Goal: Transaction & Acquisition: Register for event/course

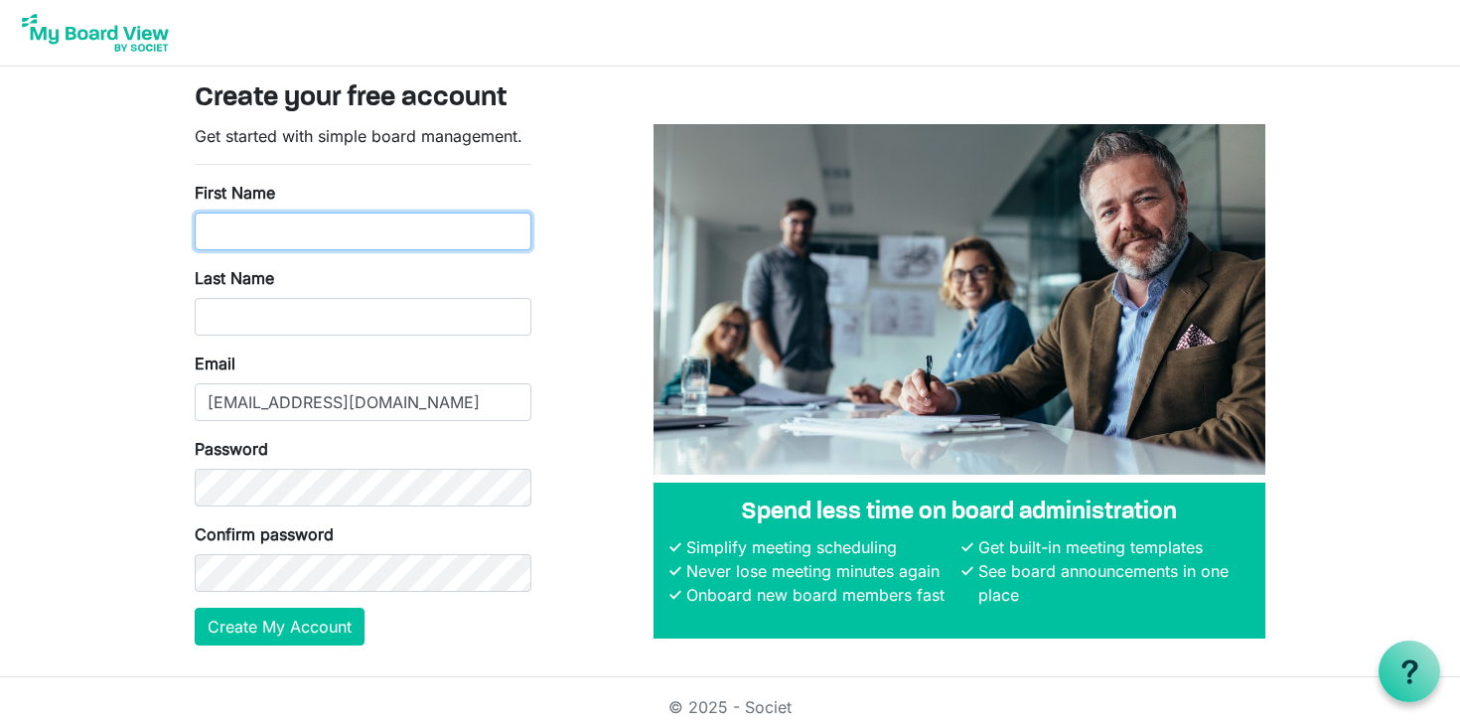
click at [365, 233] on input "First Name" at bounding box center [363, 232] width 337 height 38
type input "Amira"
type input "Abdalla"
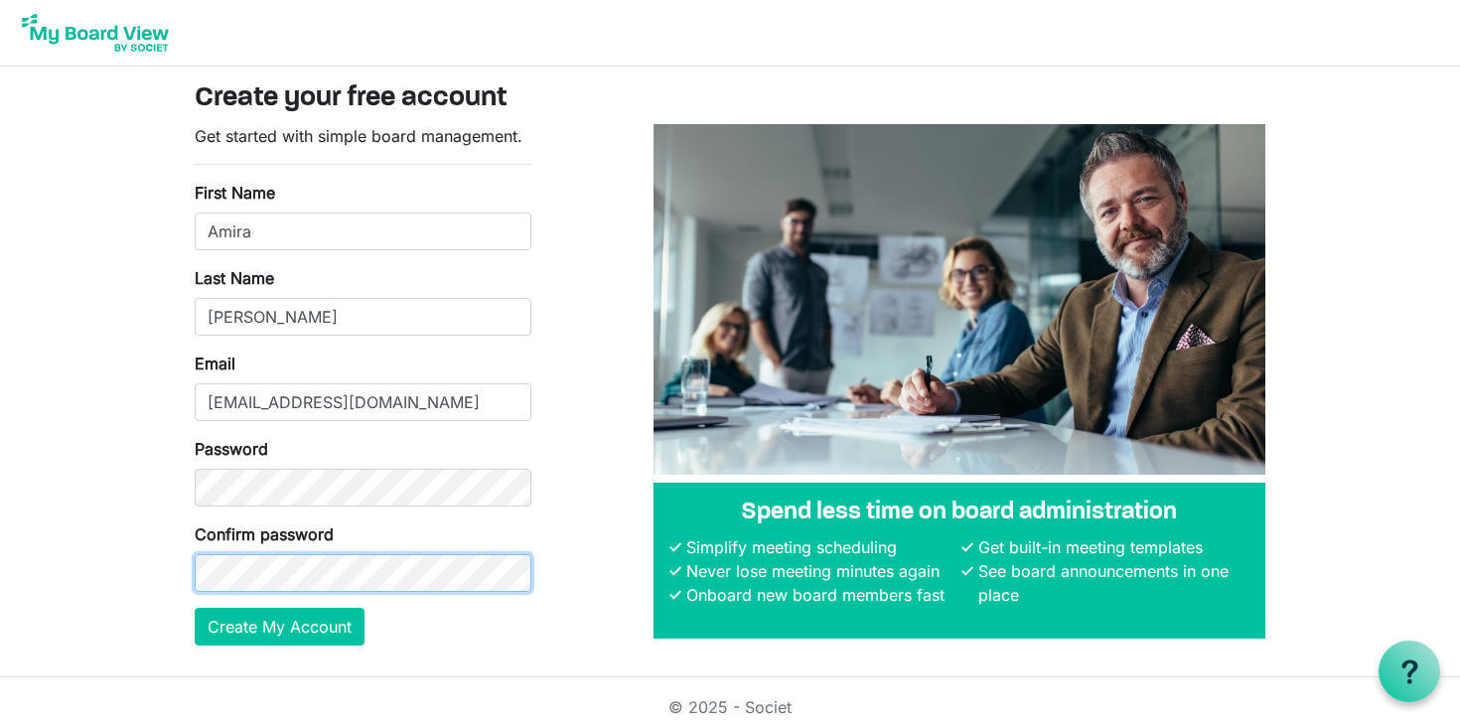
click at [195, 608] on button "Create My Account" at bounding box center [280, 627] width 170 height 38
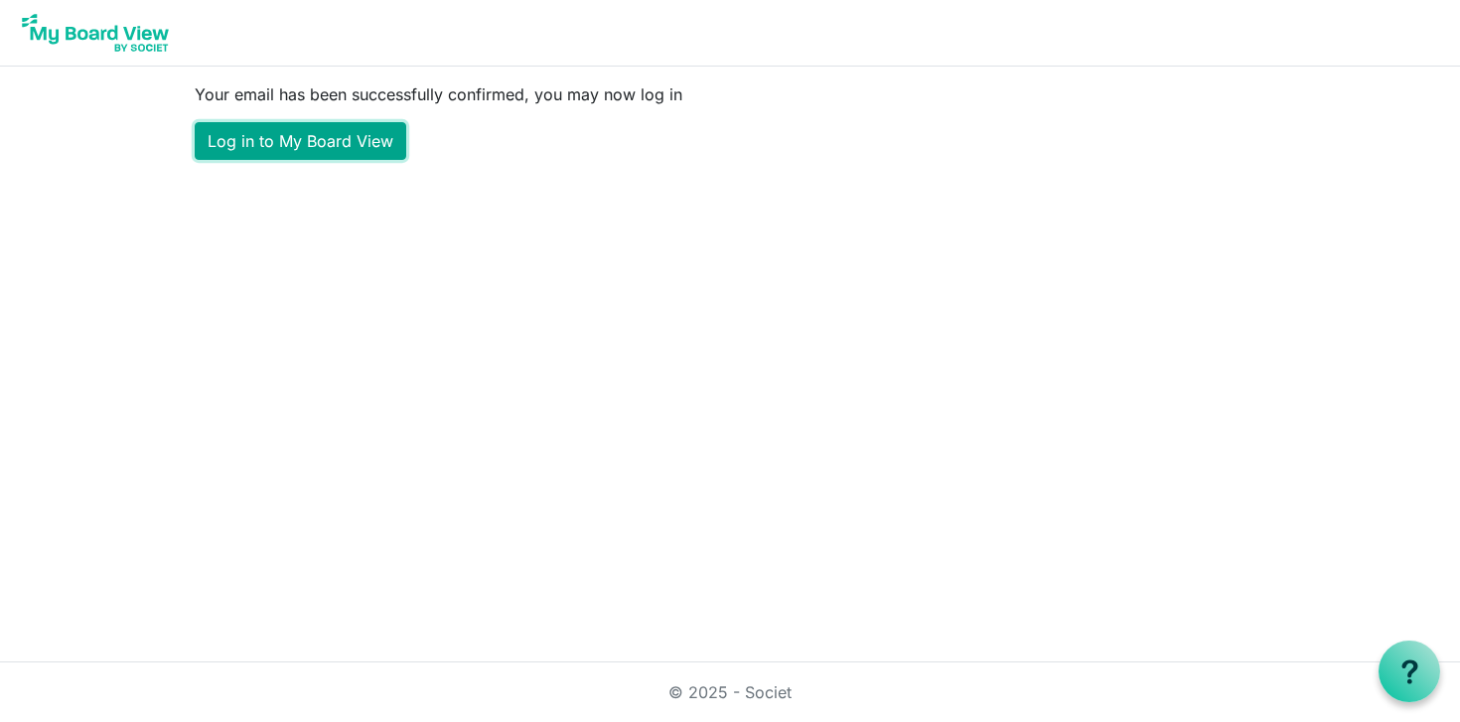
click at [371, 150] on link "Log in to My Board View" at bounding box center [301, 141] width 212 height 38
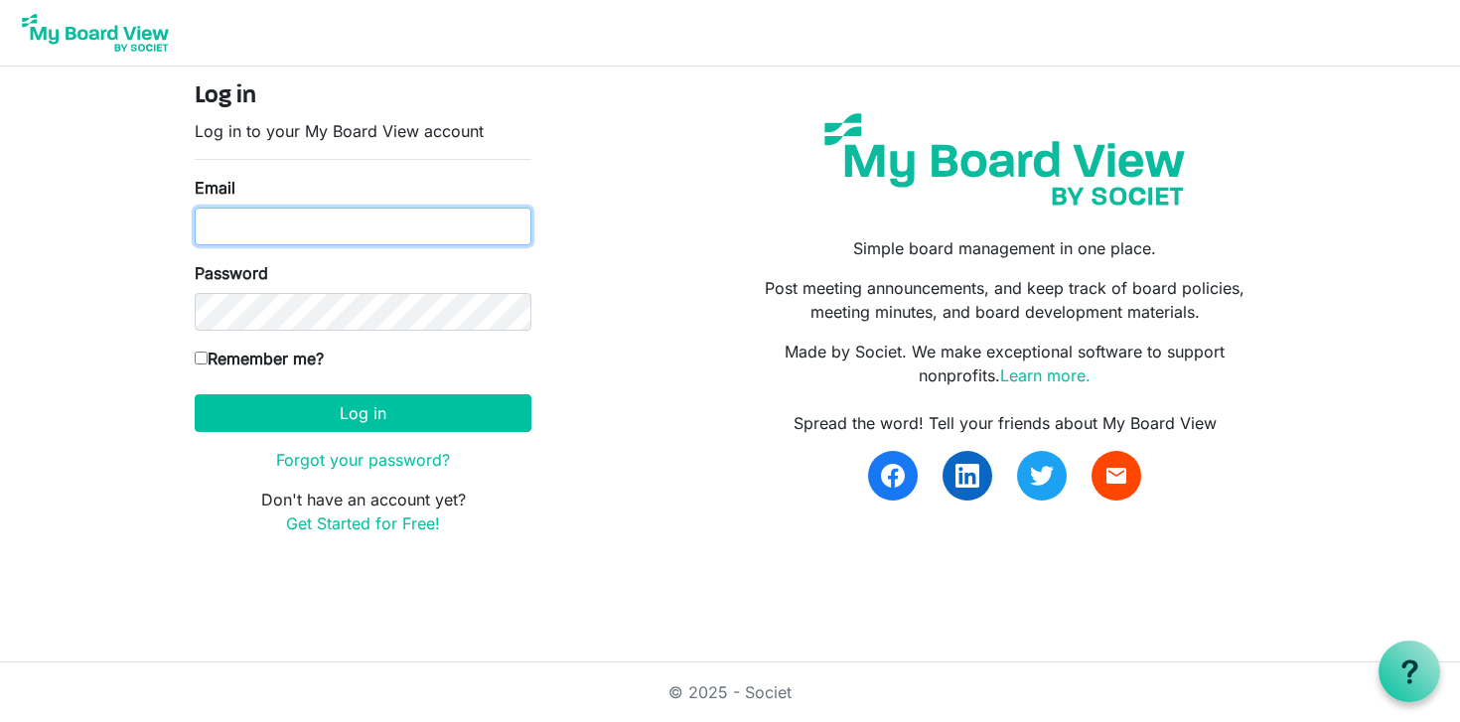
click at [371, 231] on input "Email" at bounding box center [363, 227] width 337 height 38
click at [387, 229] on input "Email" at bounding box center [363, 227] width 337 height 38
type input "amiraabdalla00@gmail.com"
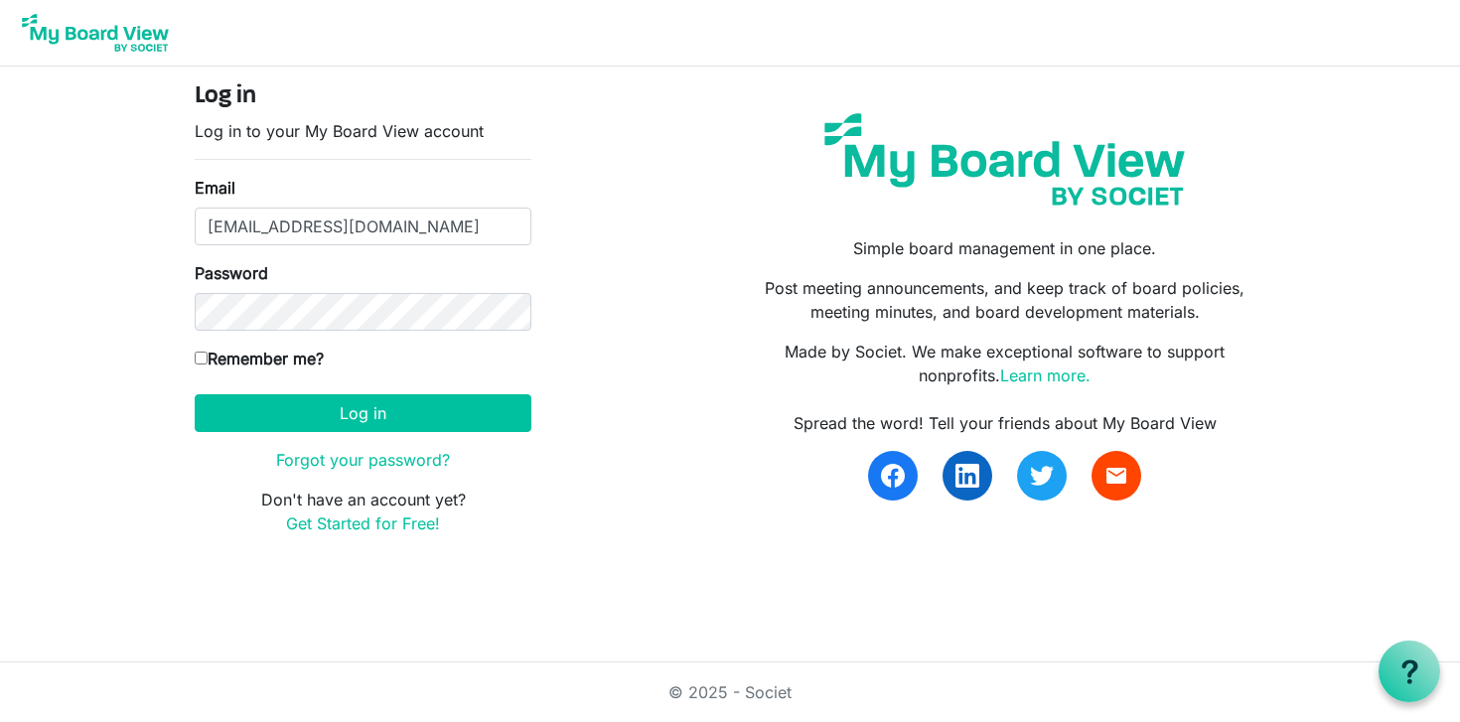
click at [254, 362] on label "Remember me?" at bounding box center [259, 359] width 129 height 24
click at [208, 362] on input "Remember me?" at bounding box center [201, 358] width 13 height 13
checkbox input "true"
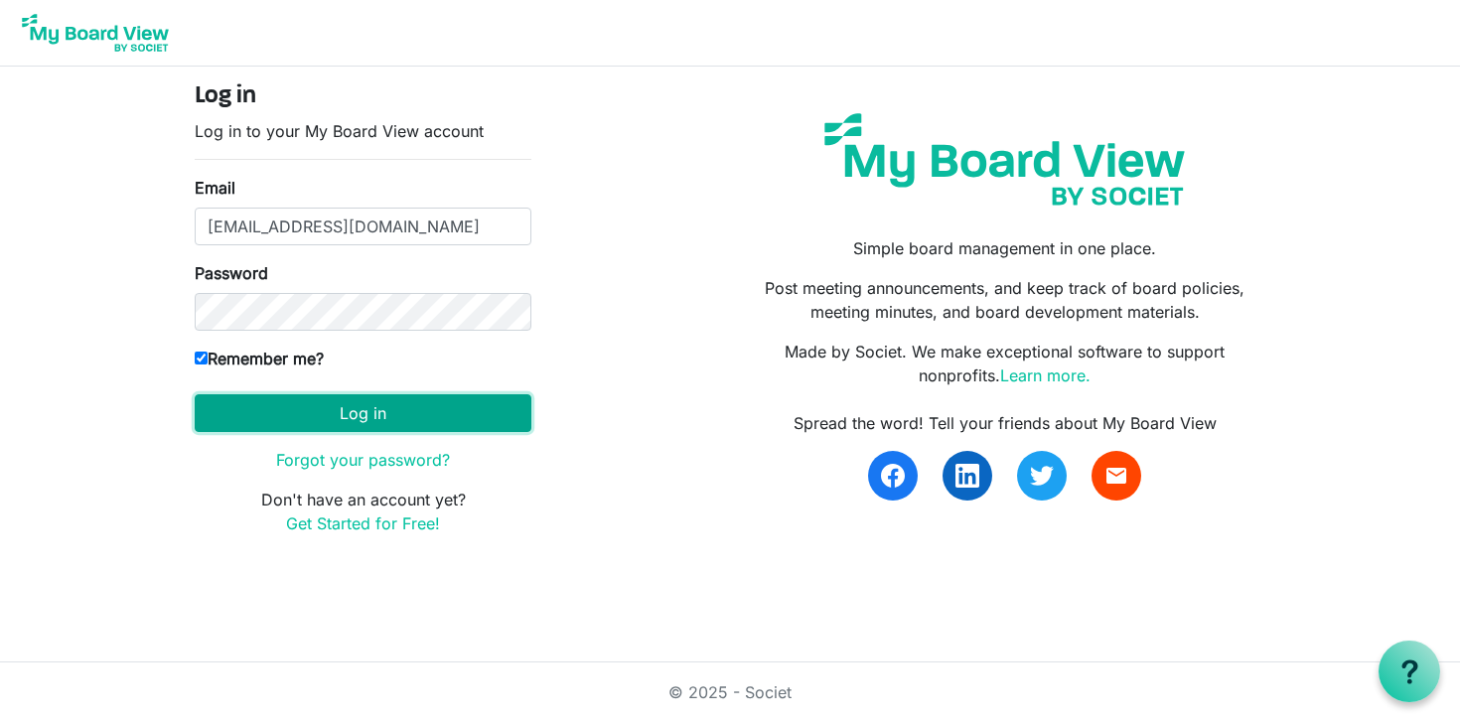
click at [272, 411] on button "Log in" at bounding box center [363, 413] width 337 height 38
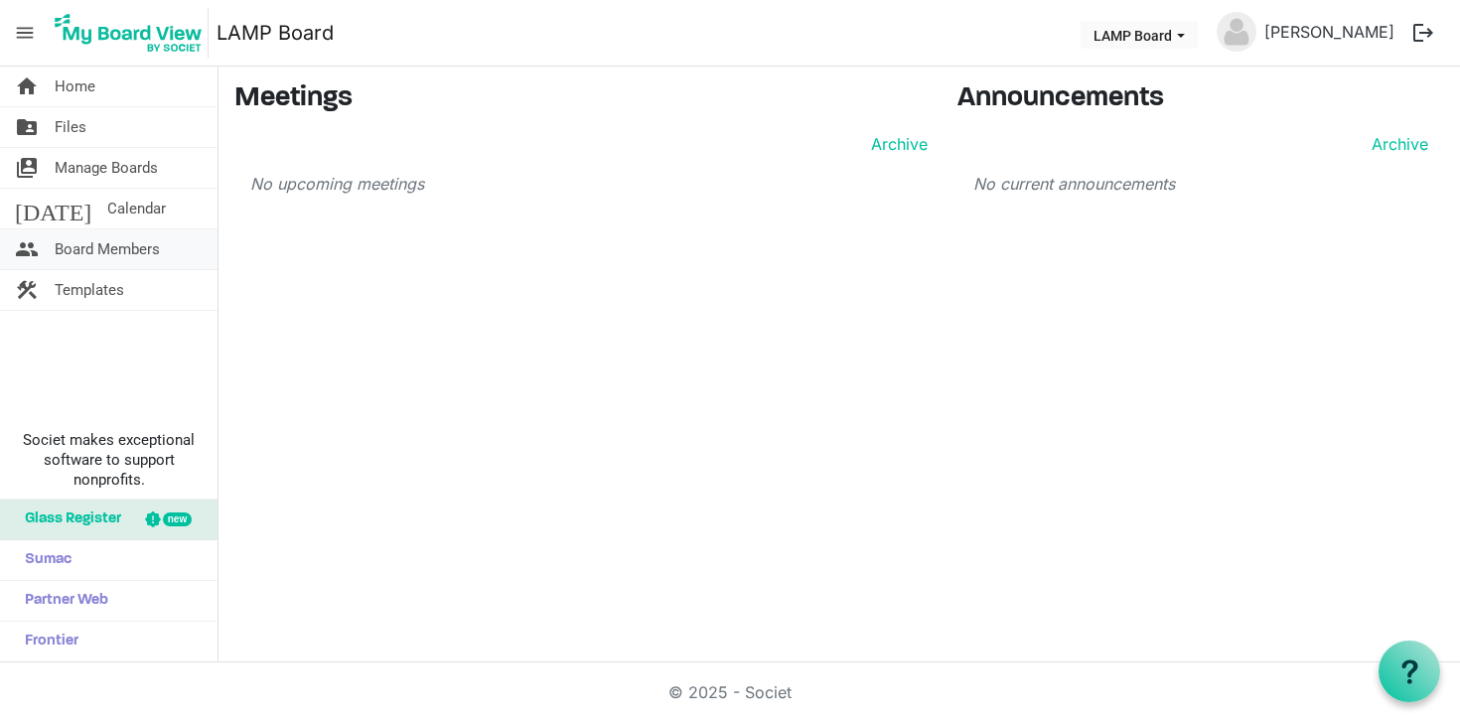
click at [140, 246] on span "Board Members" at bounding box center [107, 249] width 105 height 40
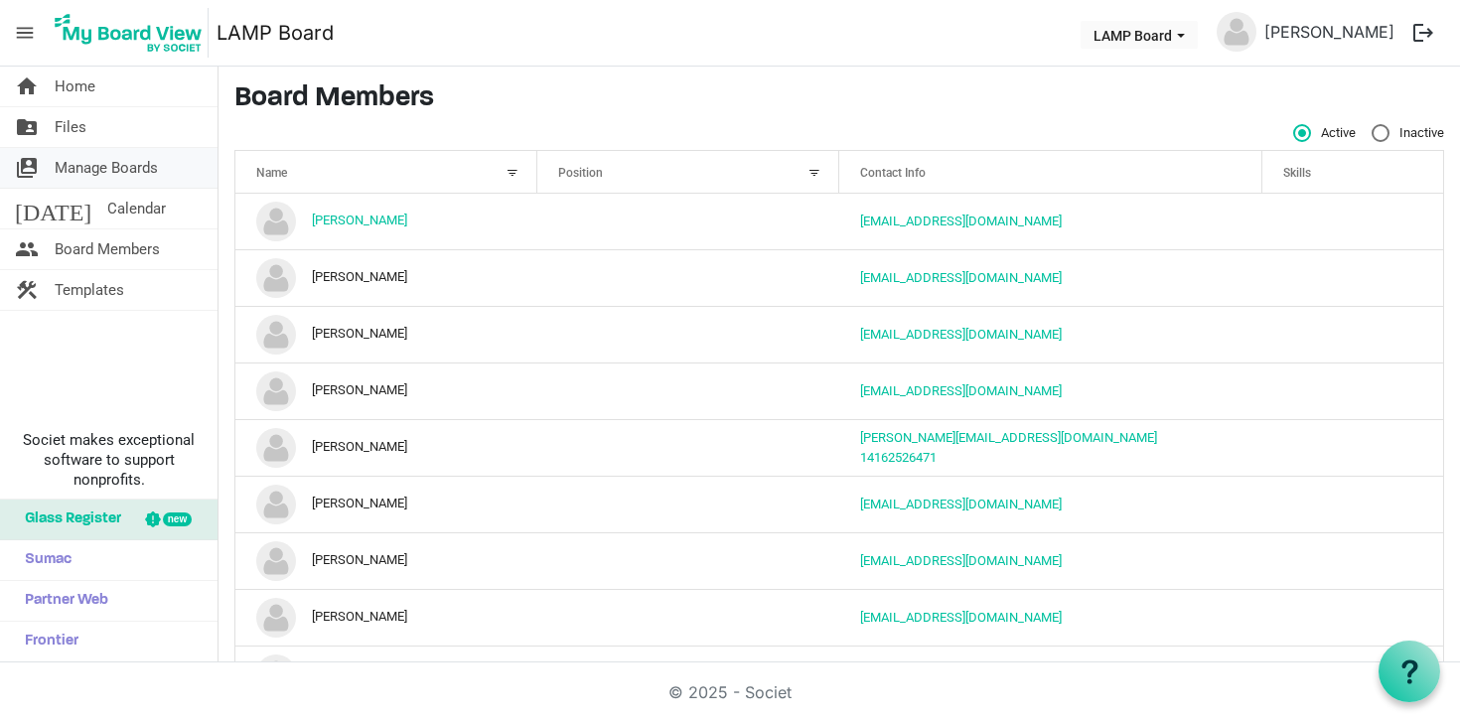
click at [124, 167] on span "Manage Boards" at bounding box center [106, 168] width 103 height 40
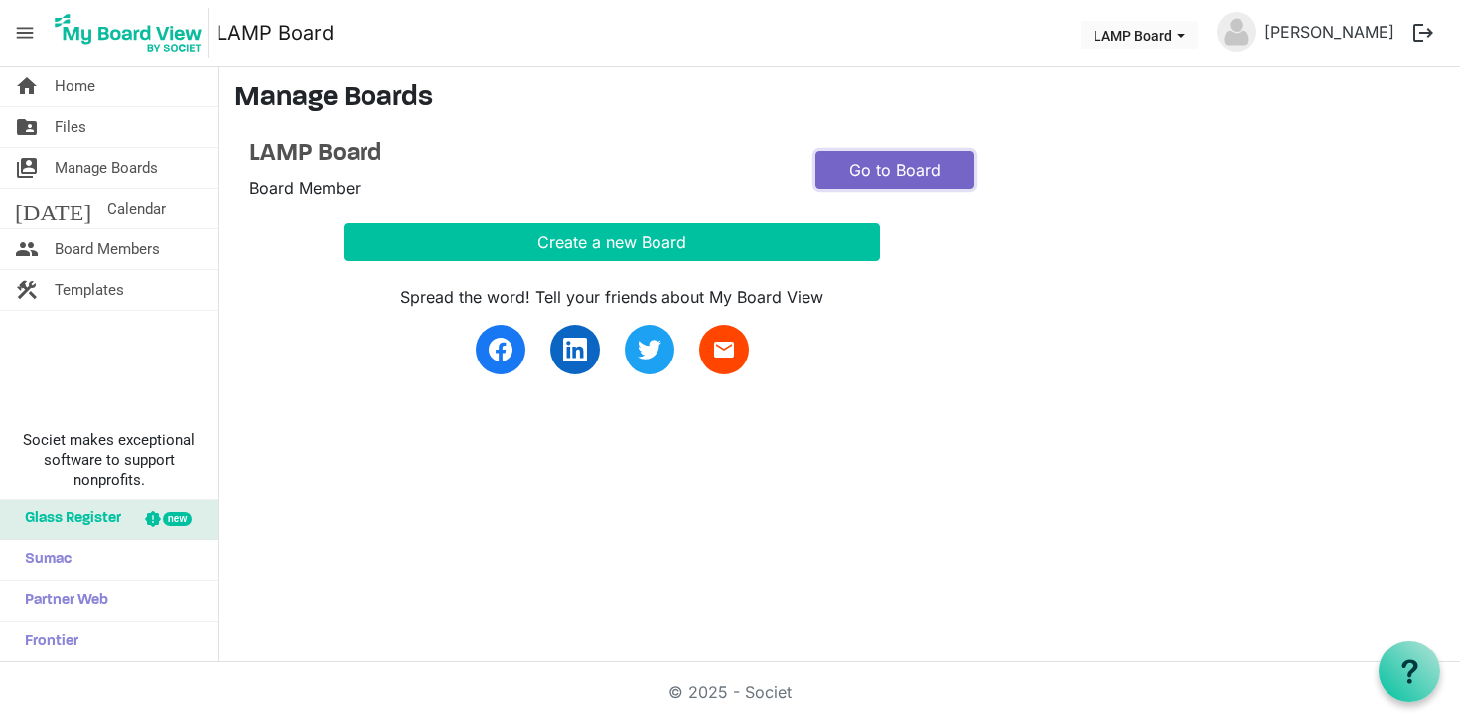
click at [869, 164] on link "Go to Board" at bounding box center [894, 170] width 159 height 38
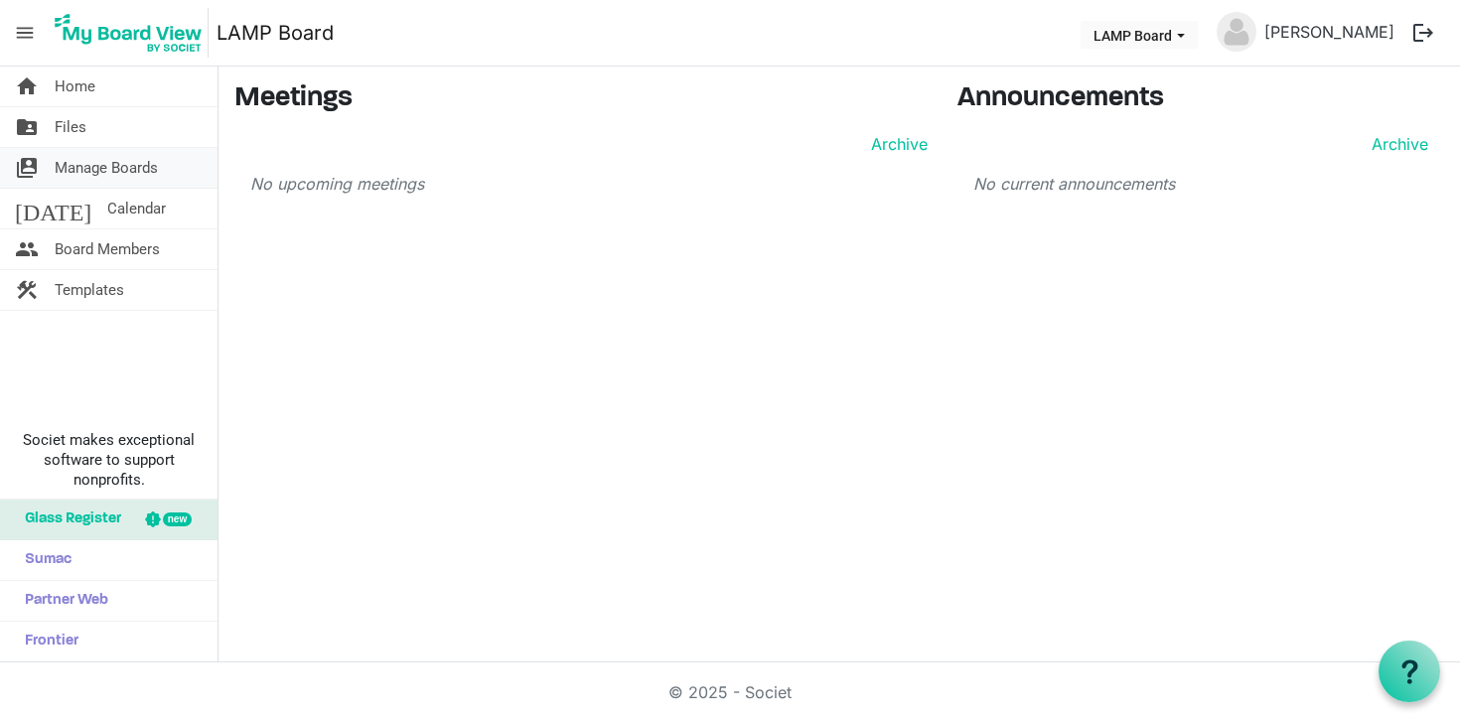
click at [105, 159] on span "Manage Boards" at bounding box center [106, 168] width 103 height 40
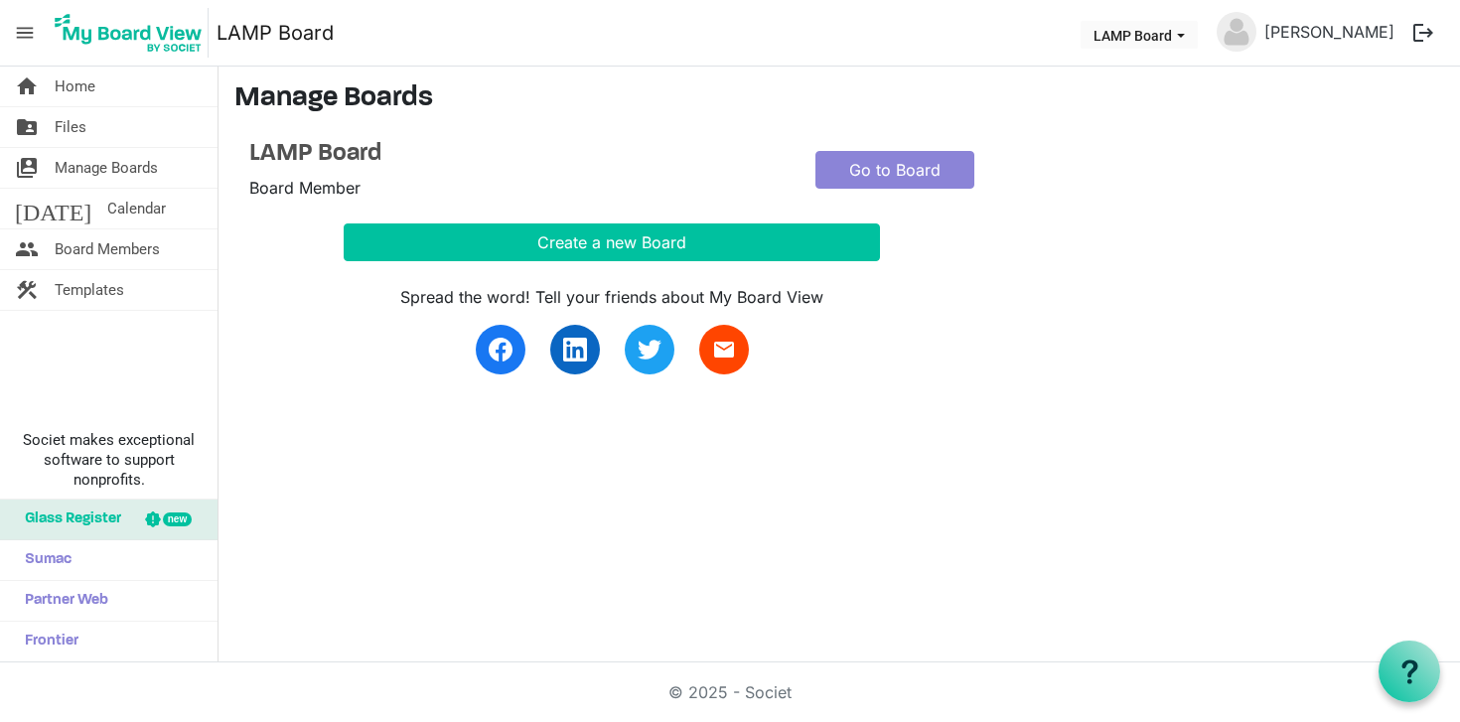
click at [156, 34] on img at bounding box center [129, 33] width 160 height 50
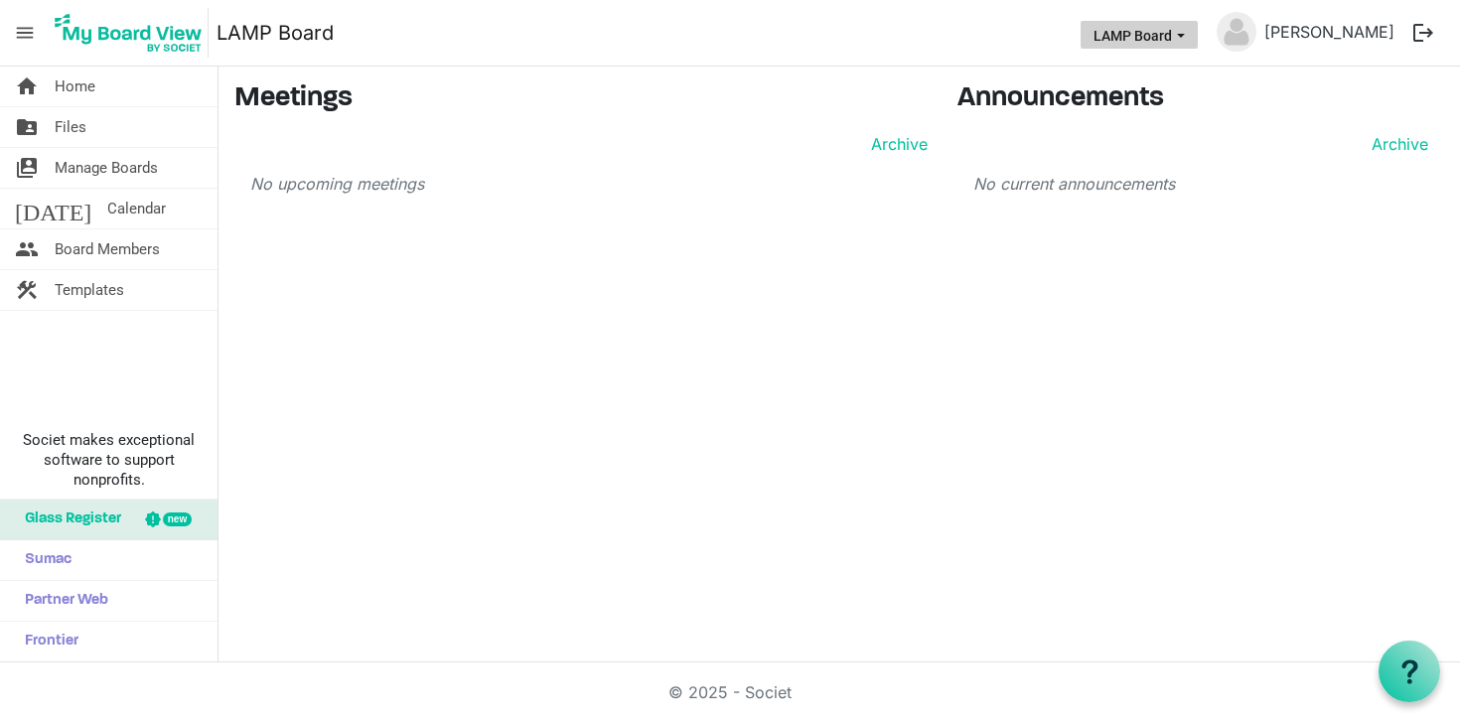
click at [1174, 36] on button "LAMP Board" at bounding box center [1139, 35] width 117 height 28
click at [131, 92] on link "home Home" at bounding box center [109, 87] width 218 height 40
click at [70, 86] on span "Home" at bounding box center [75, 87] width 41 height 40
click at [77, 127] on span "Files" at bounding box center [71, 127] width 32 height 40
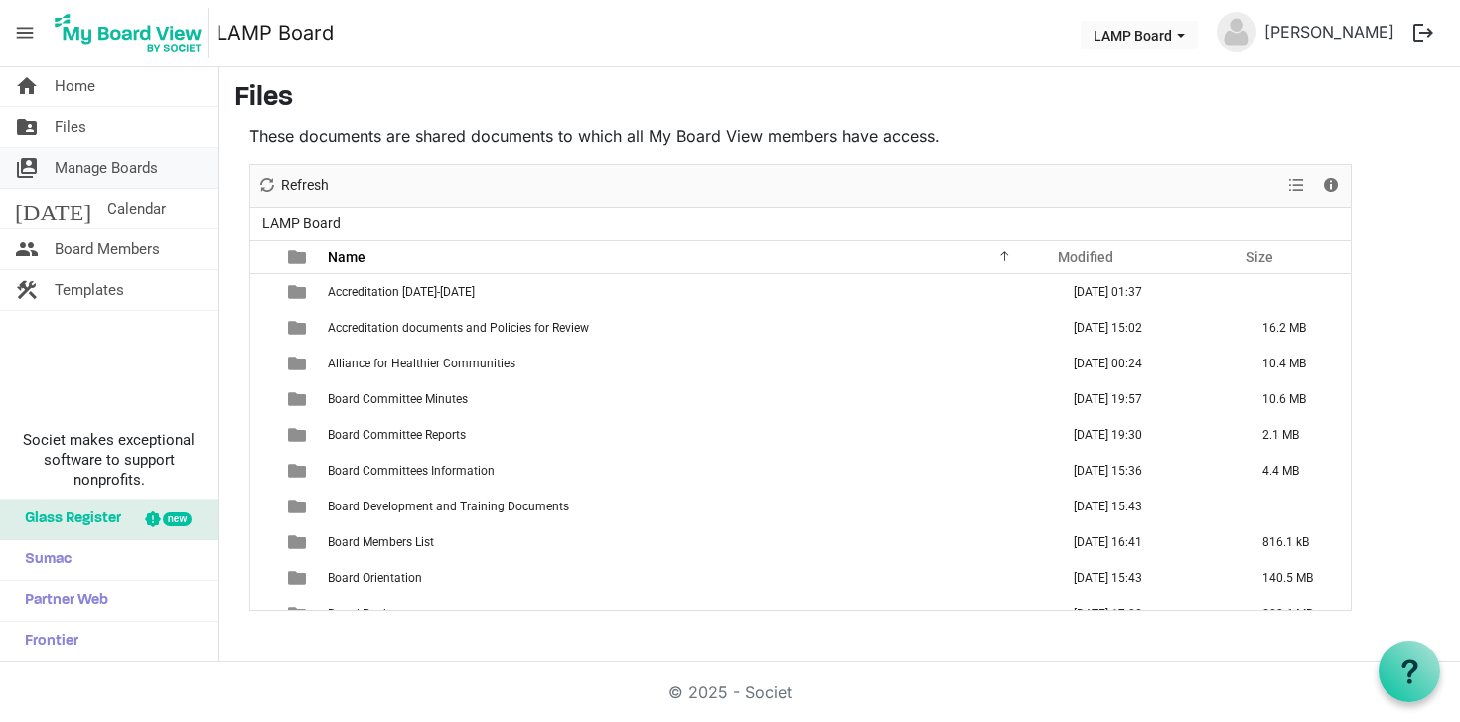
click at [105, 162] on span "Manage Boards" at bounding box center [106, 168] width 103 height 40
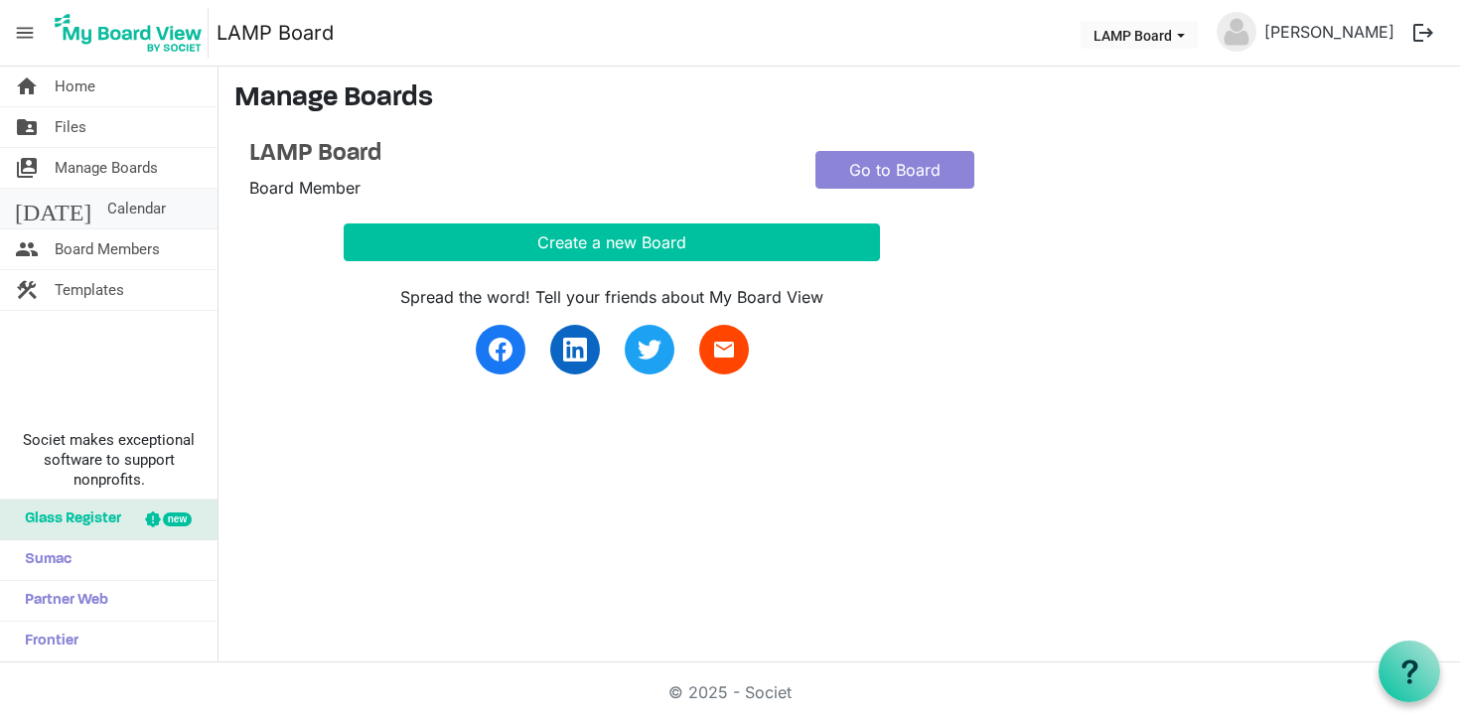
click at [114, 202] on link "today Calendar" at bounding box center [109, 209] width 218 height 40
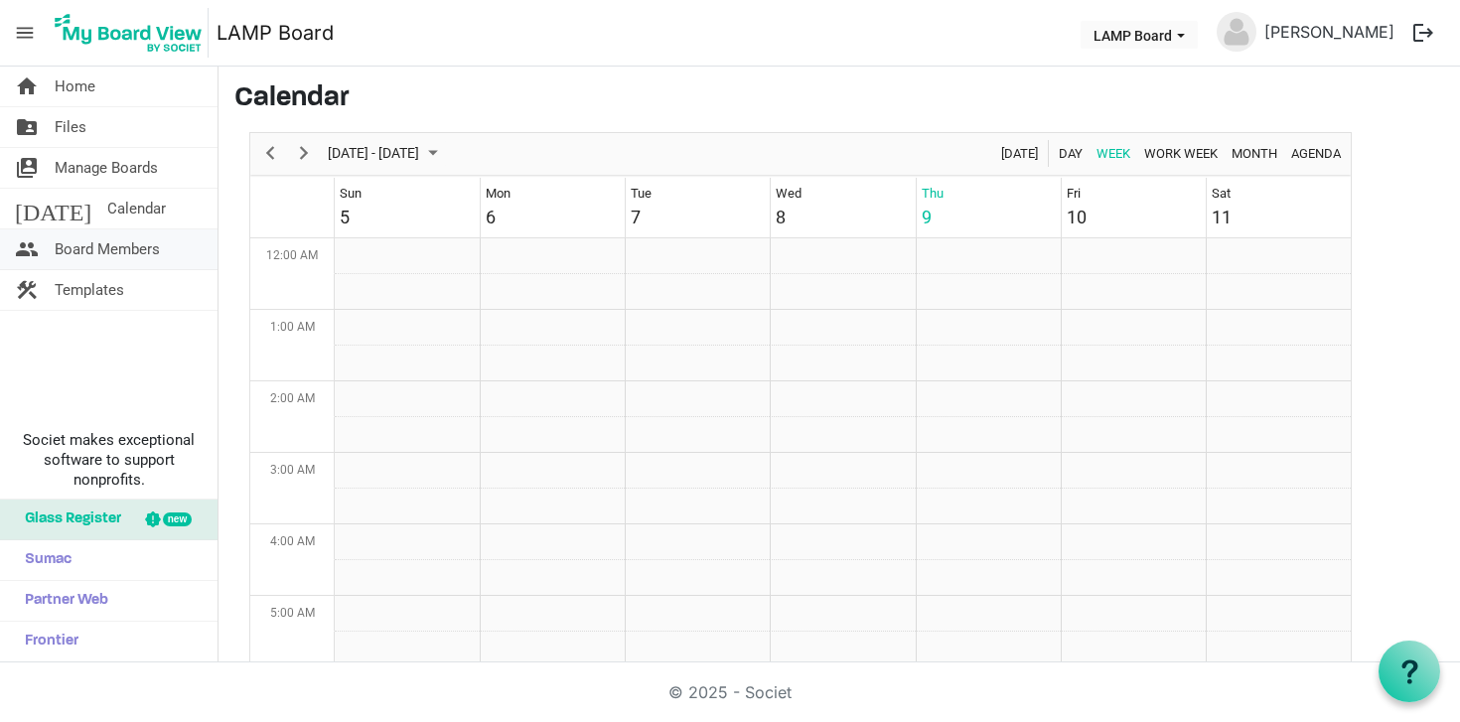
scroll to position [644, 0]
click at [105, 248] on span "Board Members" at bounding box center [107, 249] width 105 height 40
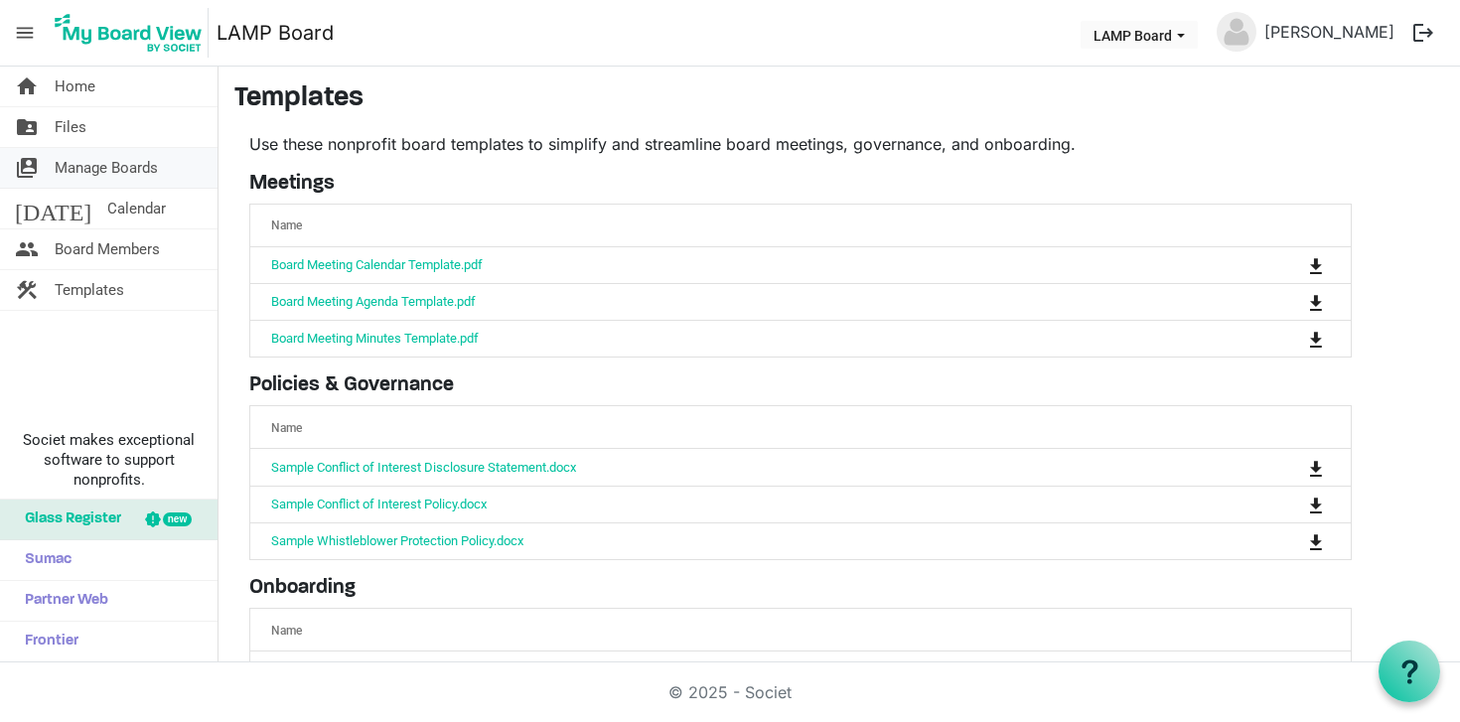
click at [149, 165] on span "Manage Boards" at bounding box center [106, 168] width 103 height 40
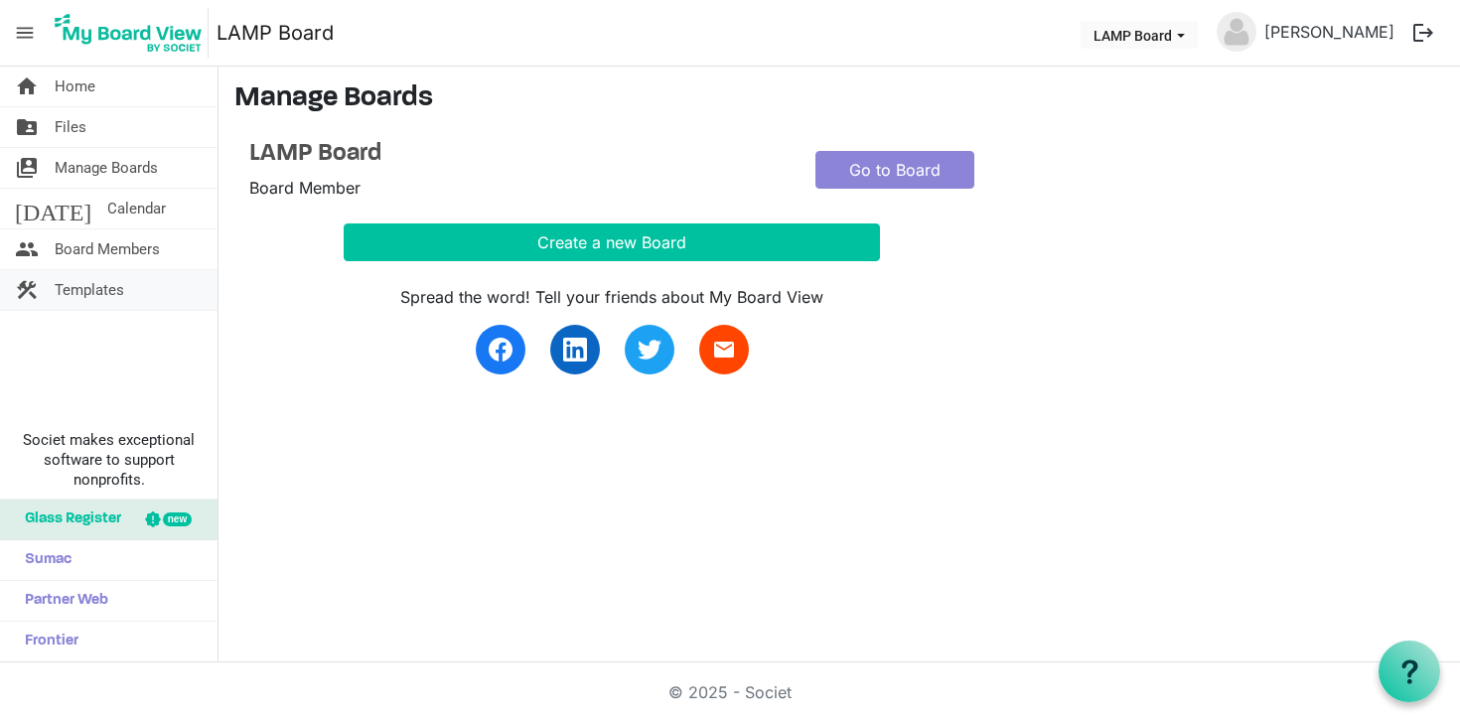
click at [118, 291] on span "Templates" at bounding box center [90, 290] width 70 height 40
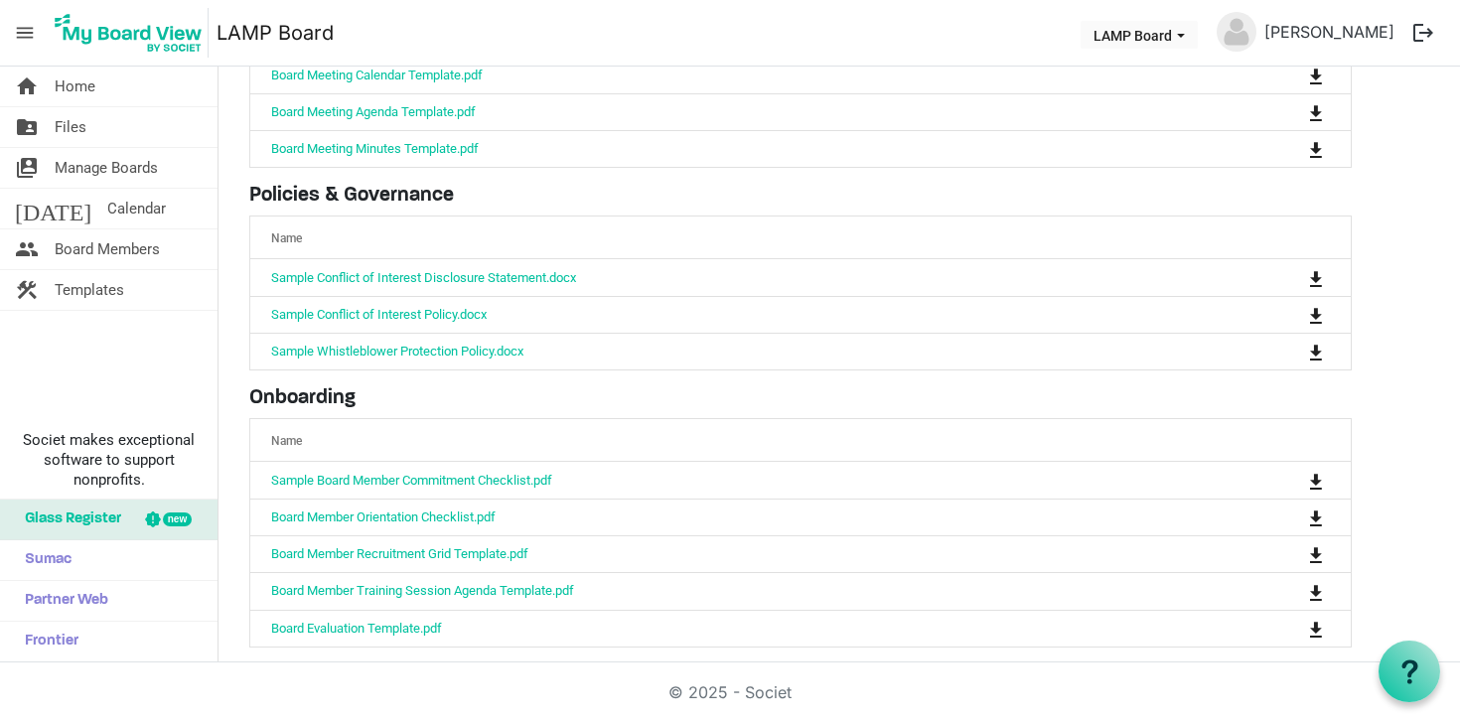
scroll to position [203, 0]
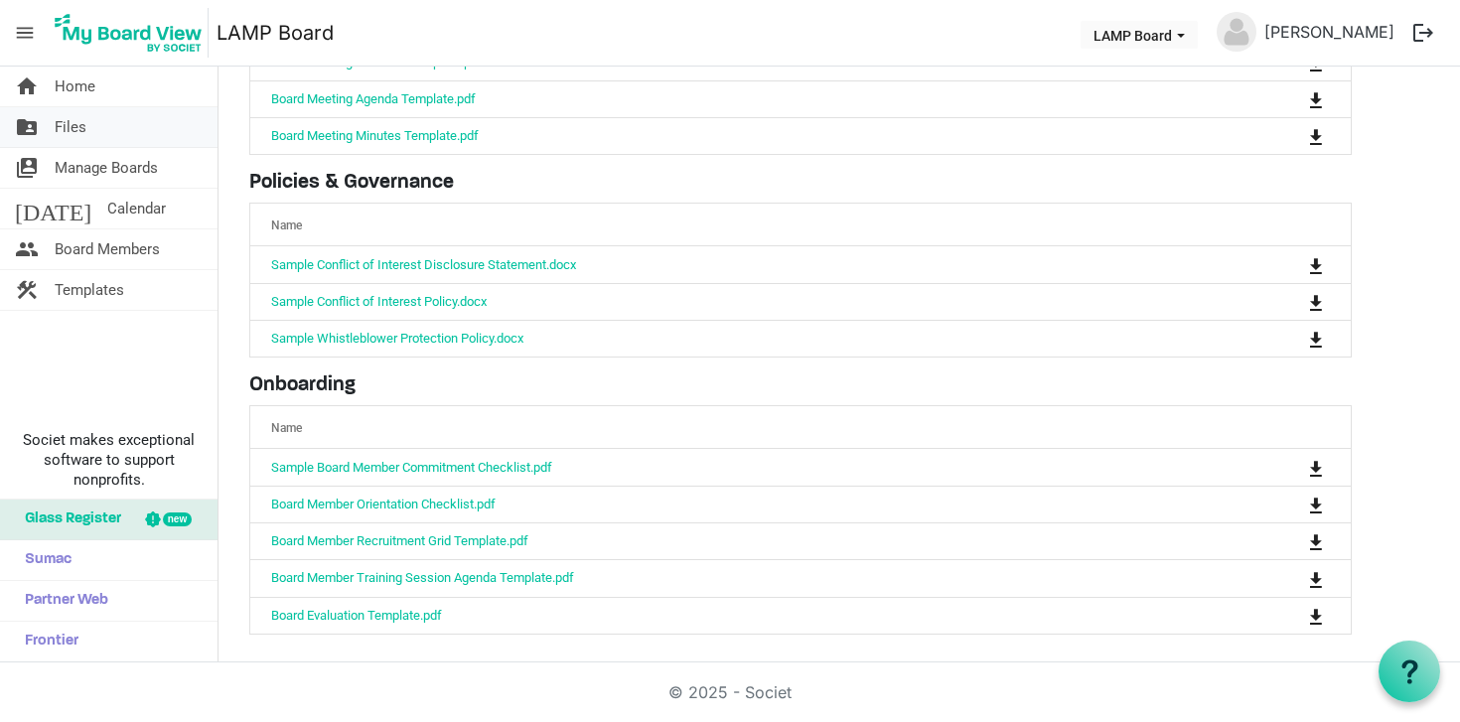
click at [136, 138] on link "folder_shared Files" at bounding box center [109, 127] width 218 height 40
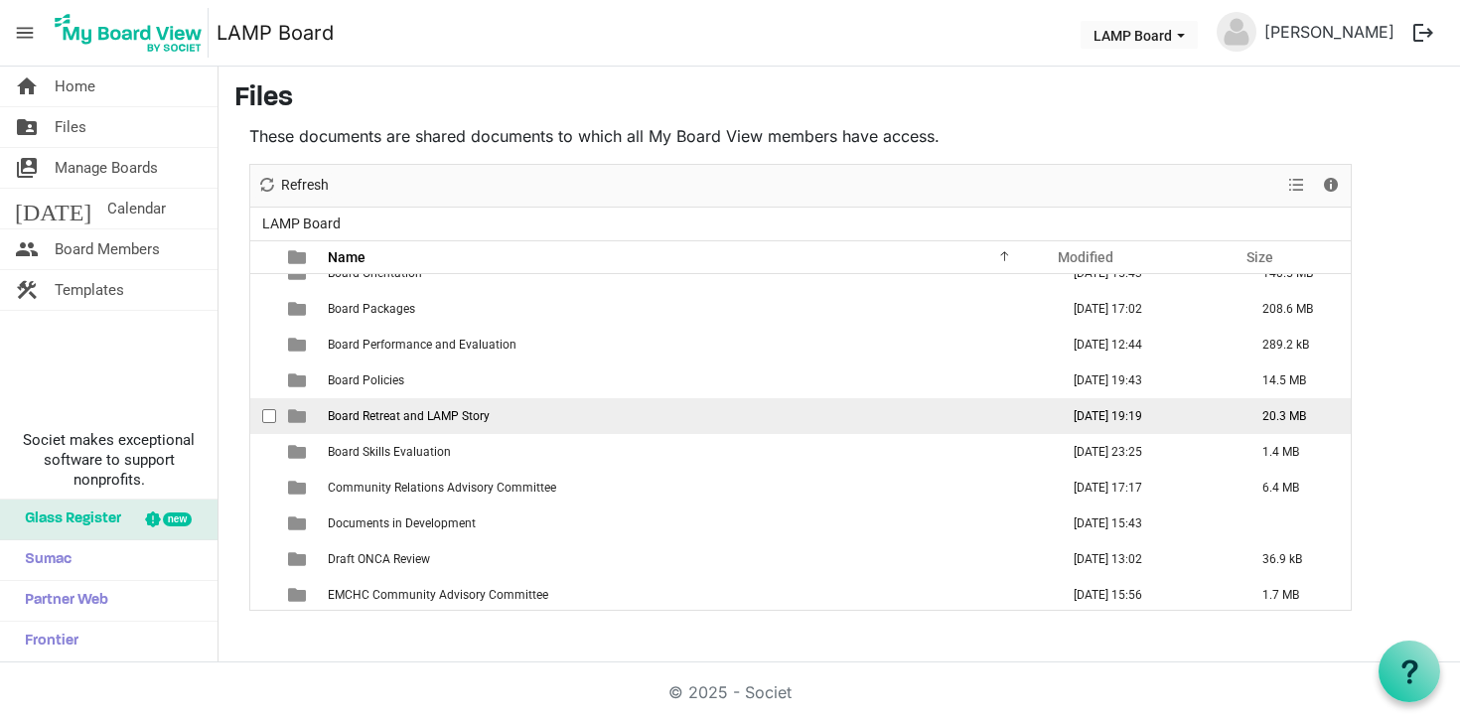
scroll to position [289, 0]
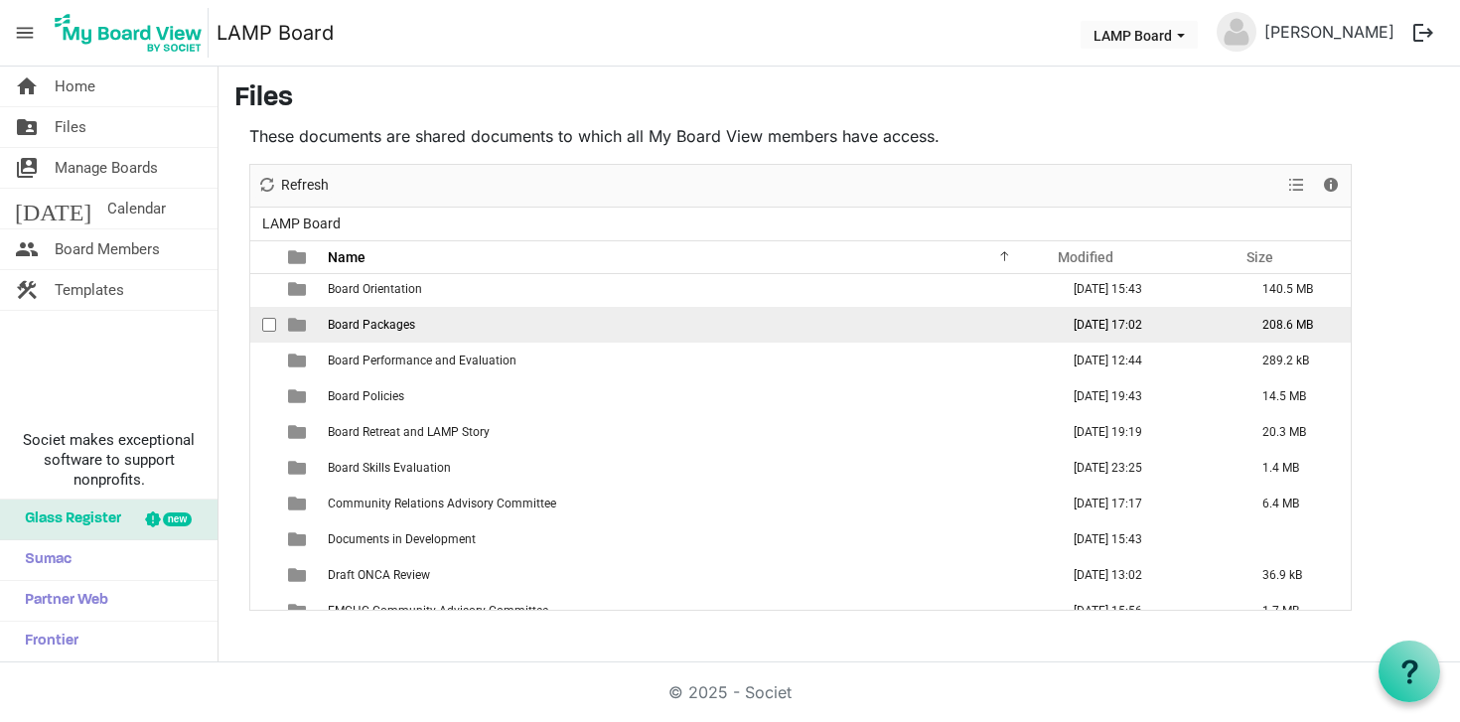
click at [360, 327] on span "Board Packages" at bounding box center [371, 325] width 87 height 14
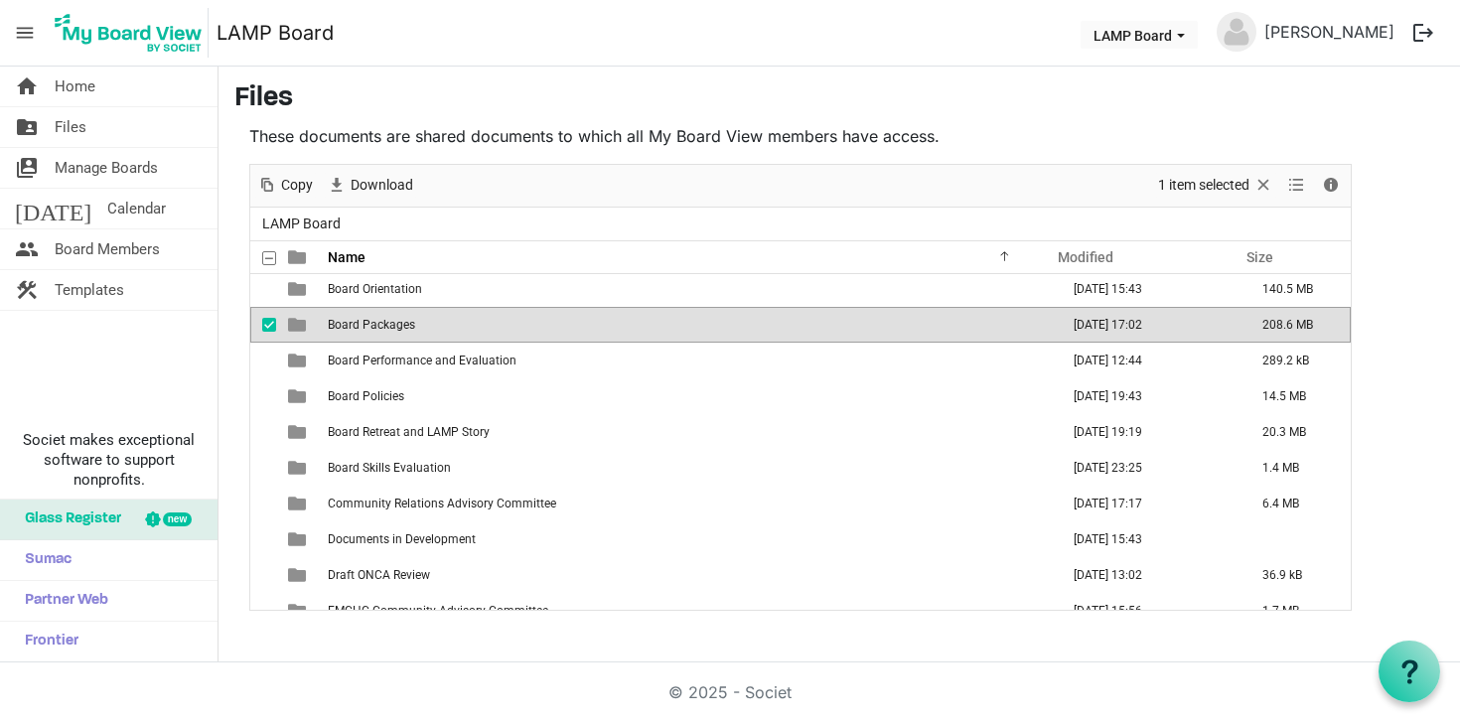
click at [360, 327] on span "Board Packages" at bounding box center [371, 325] width 87 height 14
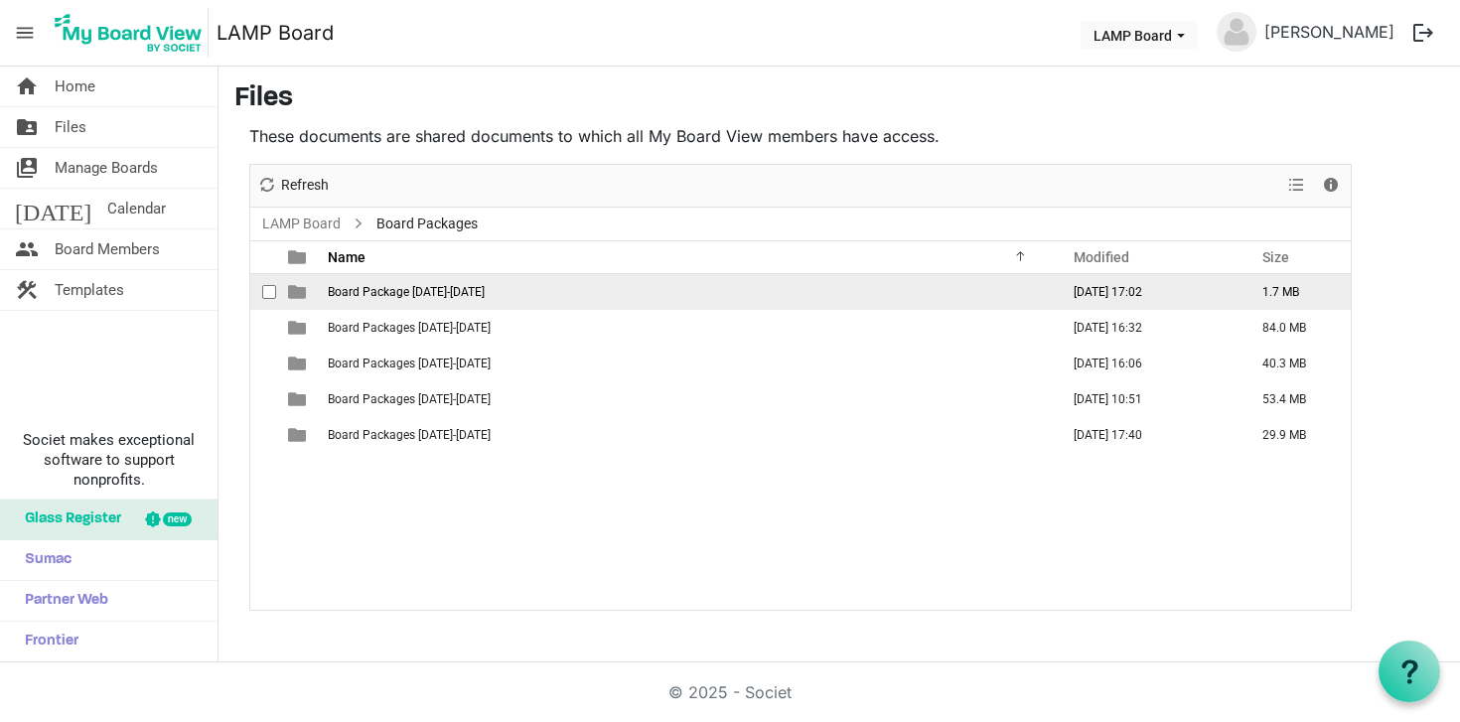
click at [414, 302] on td "Board Package [DATE]-[DATE]" at bounding box center [687, 292] width 731 height 36
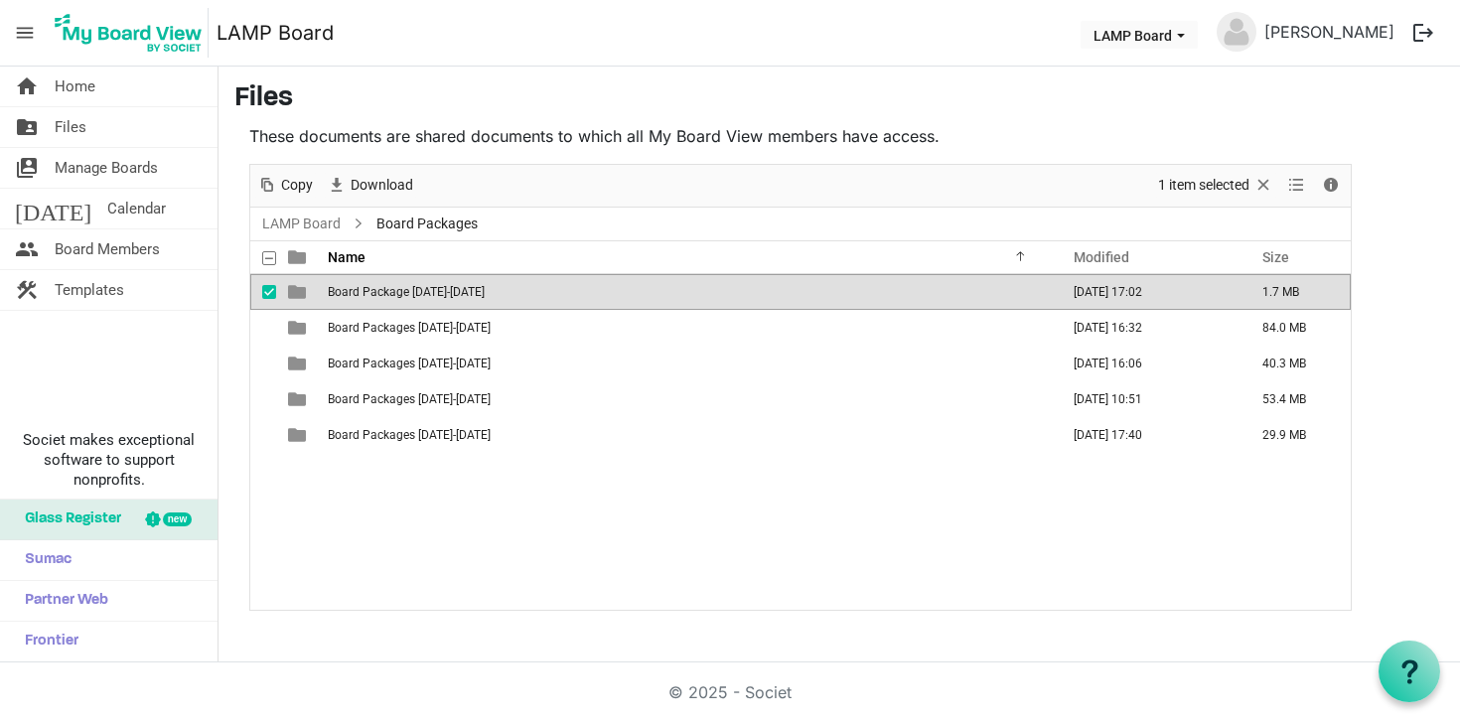
click at [414, 302] on td "Board Package [DATE]-[DATE]" at bounding box center [687, 292] width 731 height 36
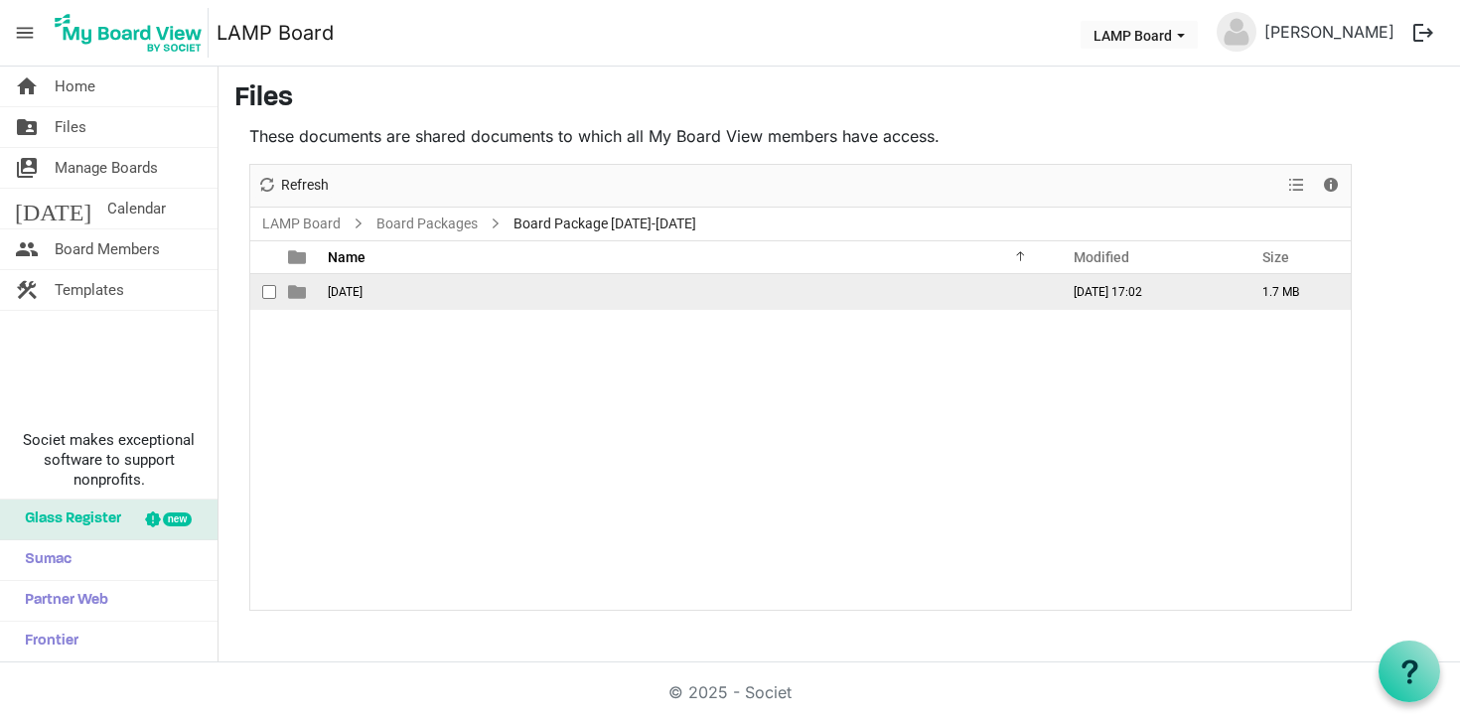
click at [361, 294] on span "[DATE]" at bounding box center [345, 292] width 35 height 14
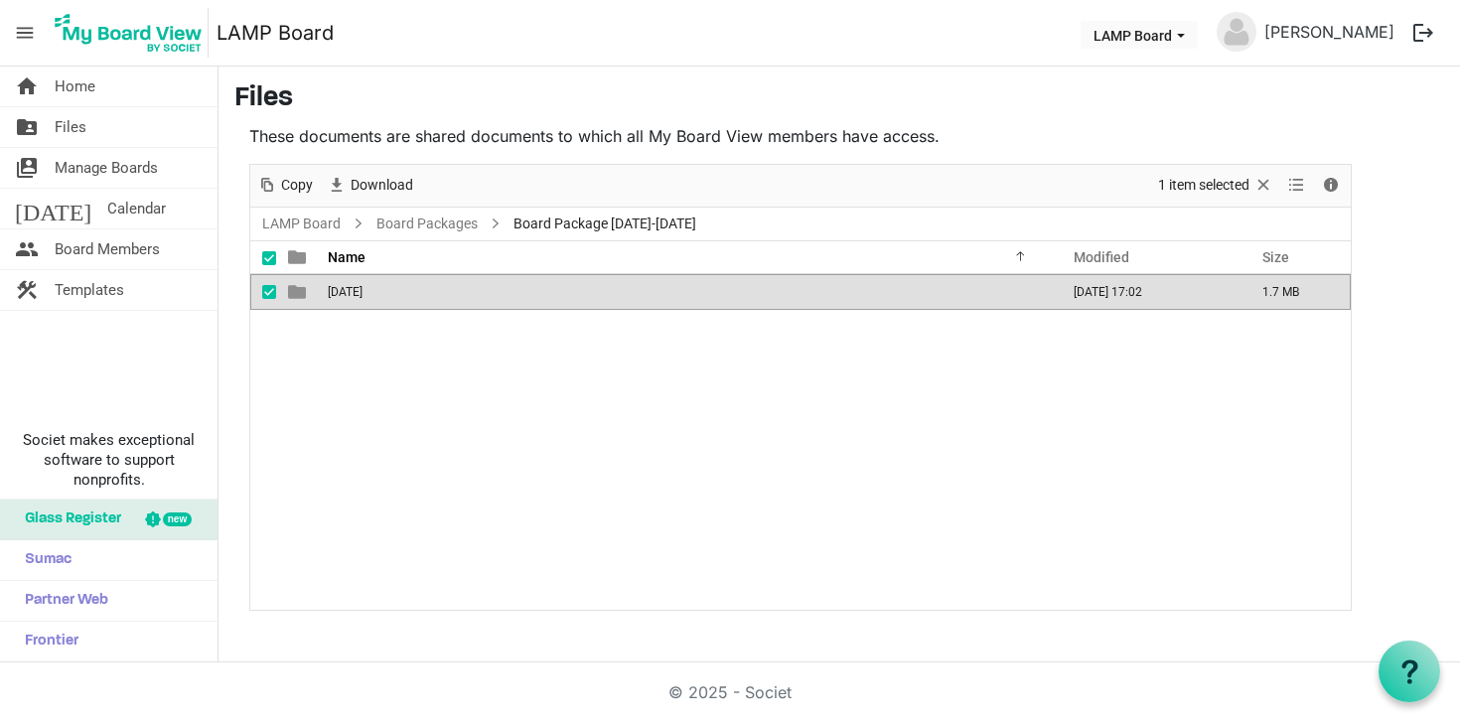
click at [361, 294] on span "[DATE]" at bounding box center [345, 292] width 35 height 14
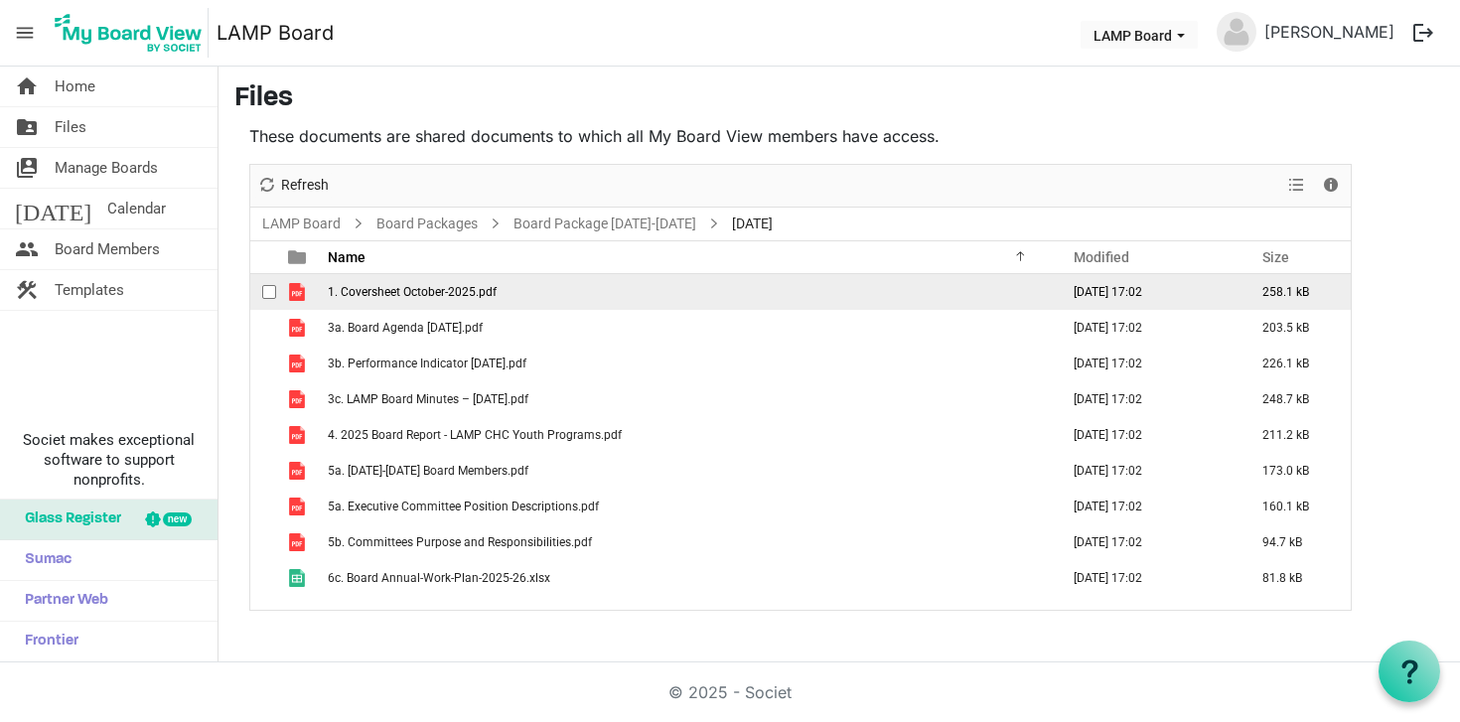
click at [426, 296] on span "1. Coversheet October-2025.pdf" at bounding box center [412, 292] width 169 height 14
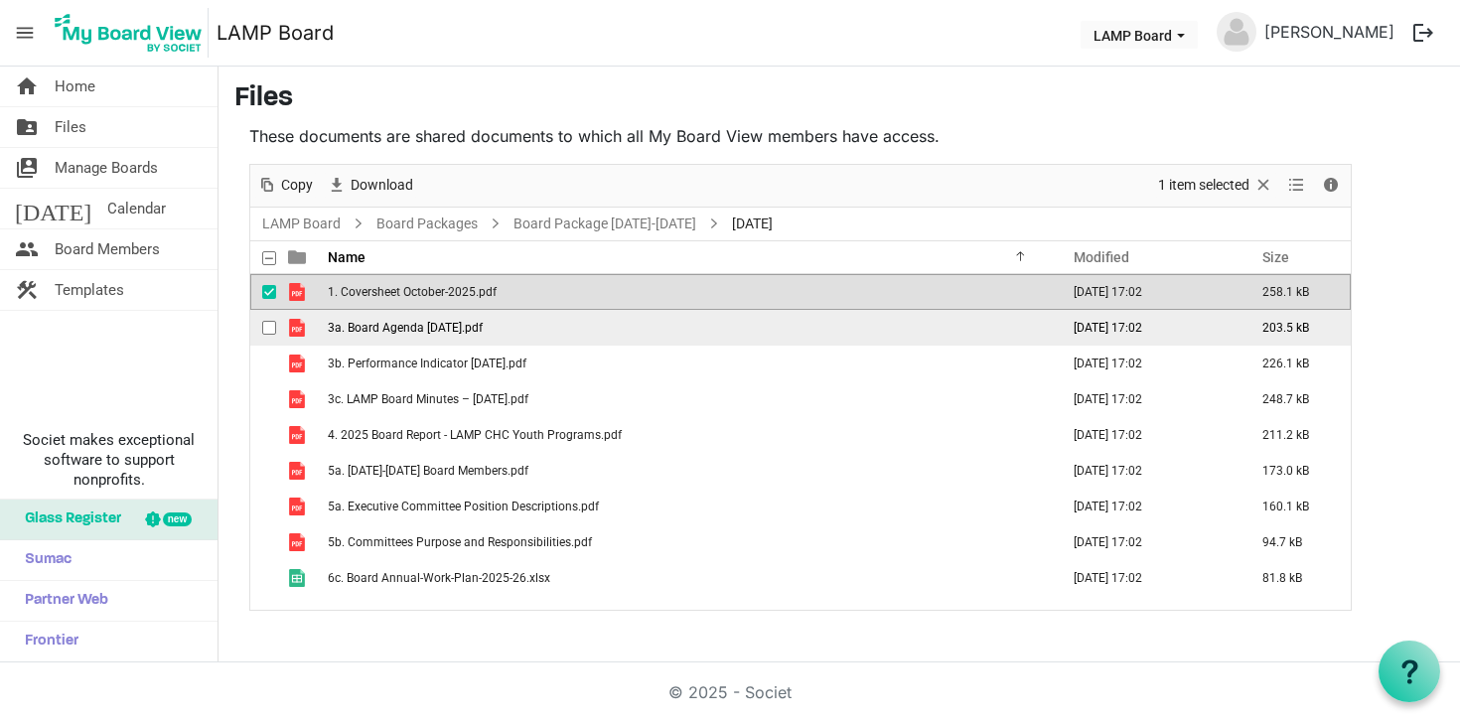
click at [447, 323] on span "3a. Board Agenda [DATE].pdf" at bounding box center [405, 328] width 155 height 14
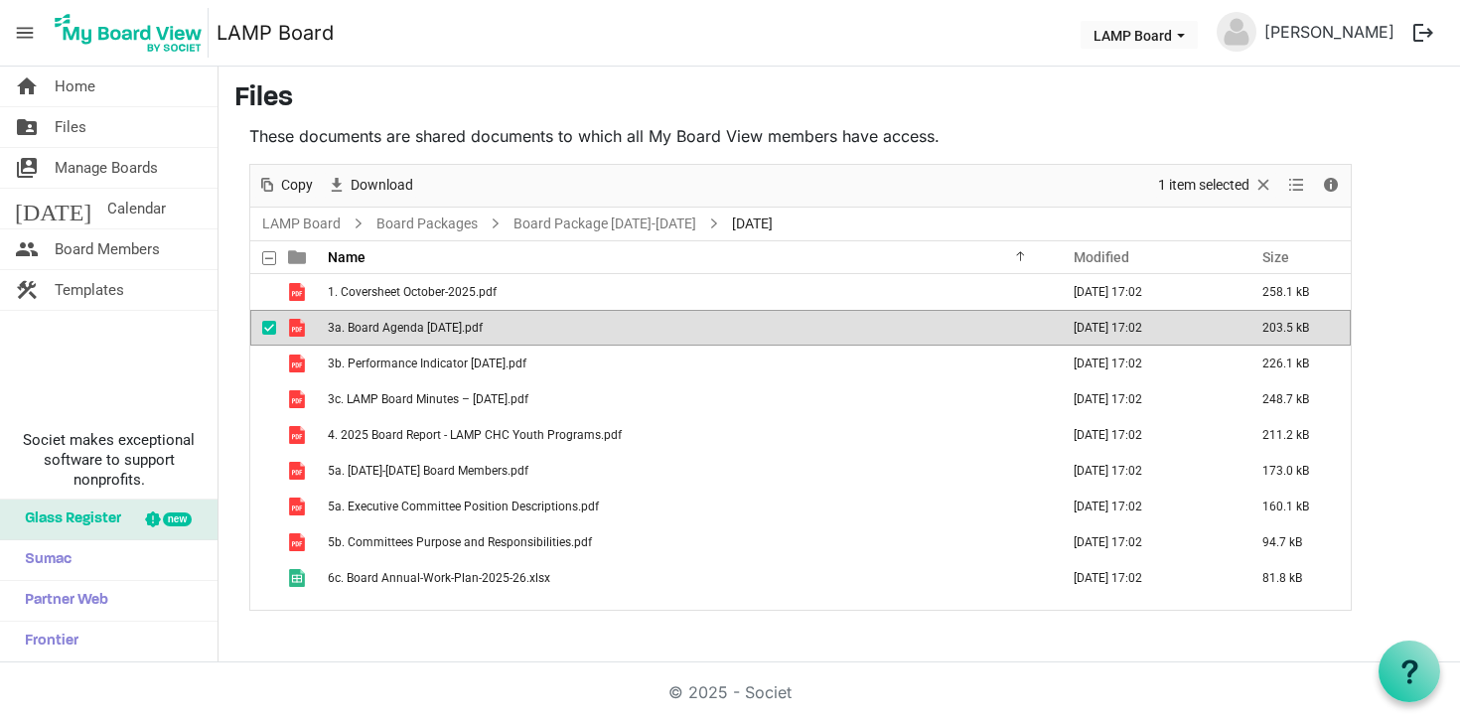
click at [447, 323] on span "3a. Board Agenda [DATE].pdf" at bounding box center [405, 328] width 155 height 14
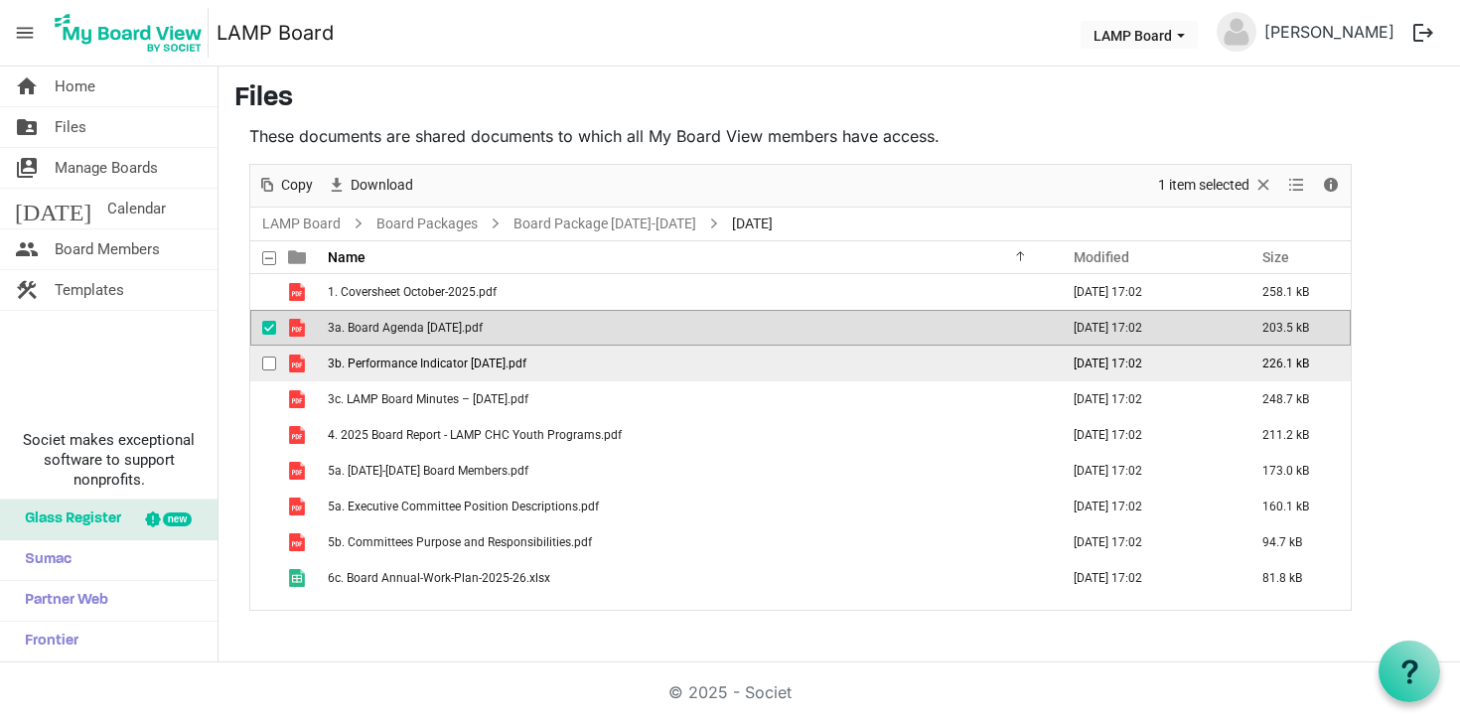
click at [463, 362] on span "3b. Performance Indicator [DATE].pdf" at bounding box center [427, 364] width 199 height 14
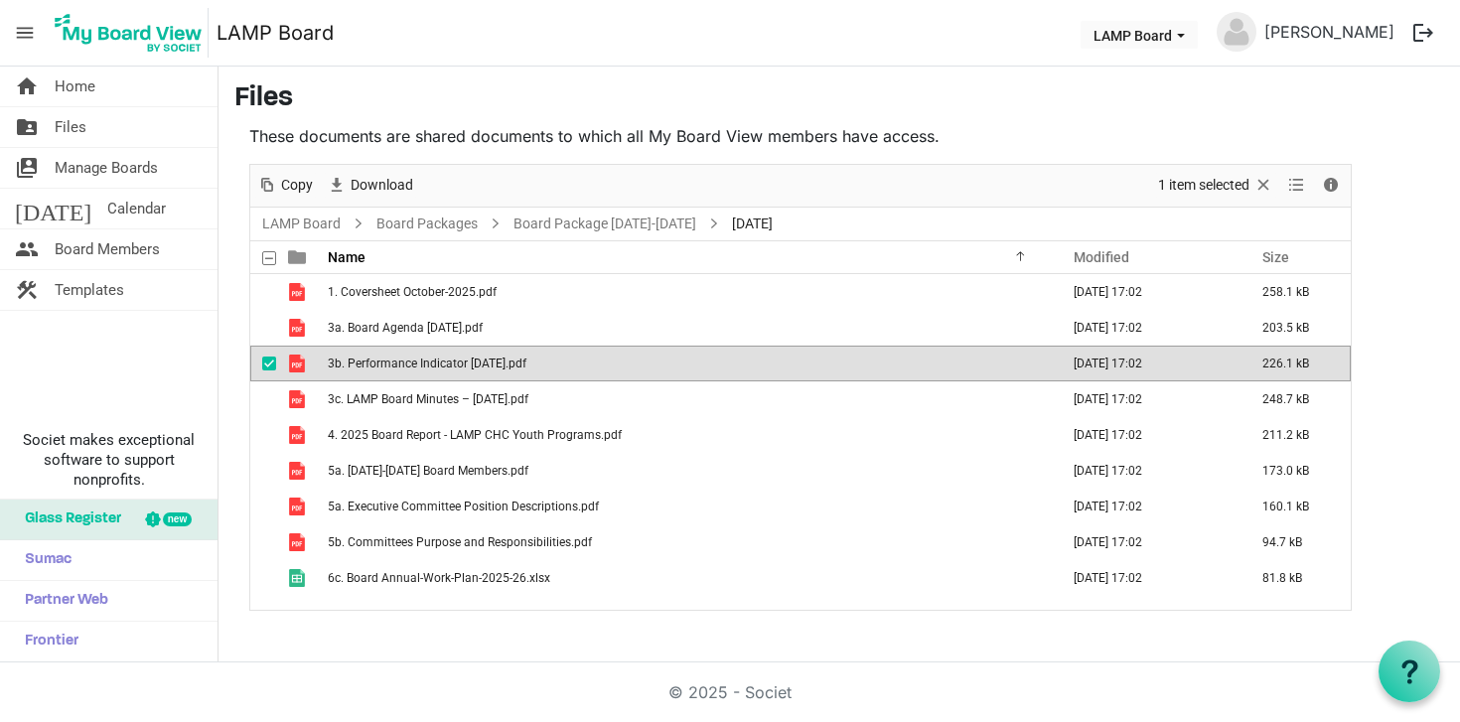
click at [463, 362] on span "3b. Performance Indicator [DATE].pdf" at bounding box center [427, 364] width 199 height 14
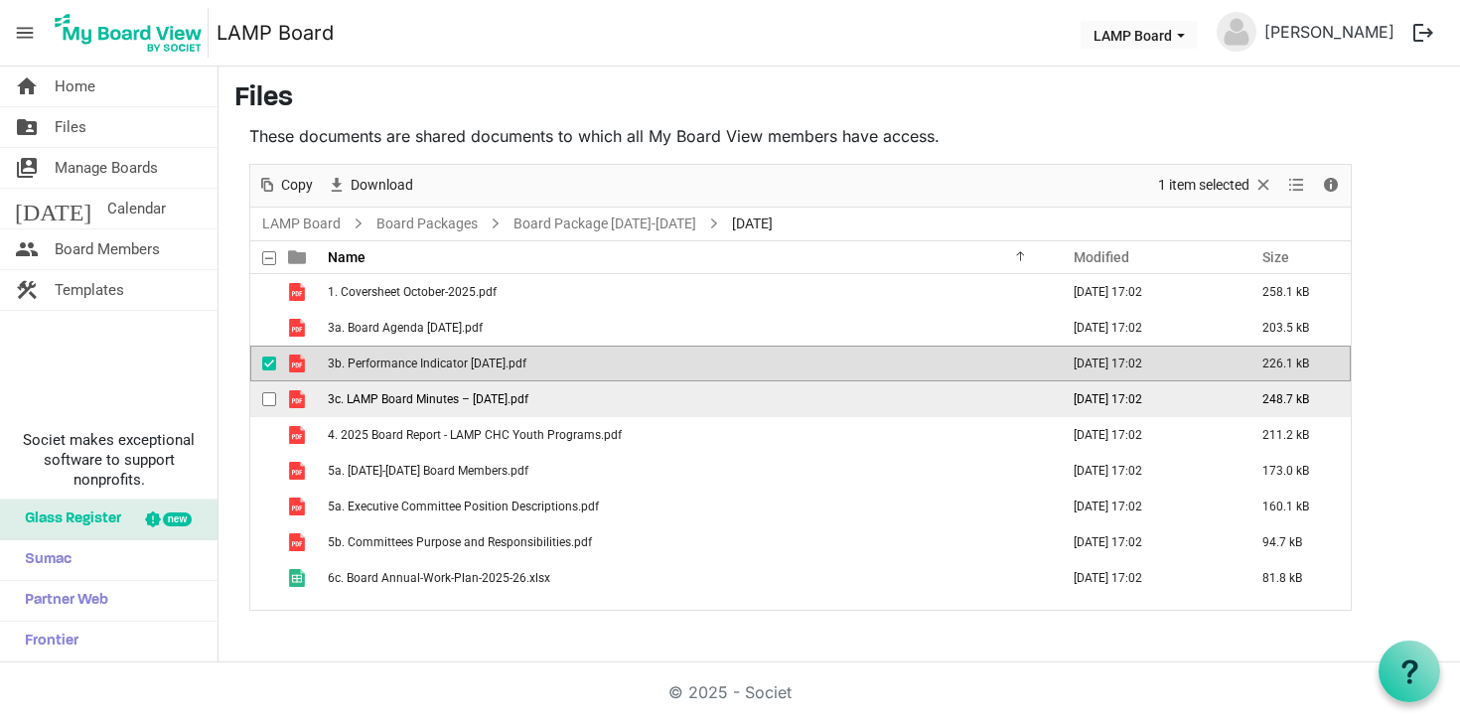
click at [468, 406] on td "3c. LAMP Board Minutes – [DATE].pdf" at bounding box center [687, 399] width 731 height 36
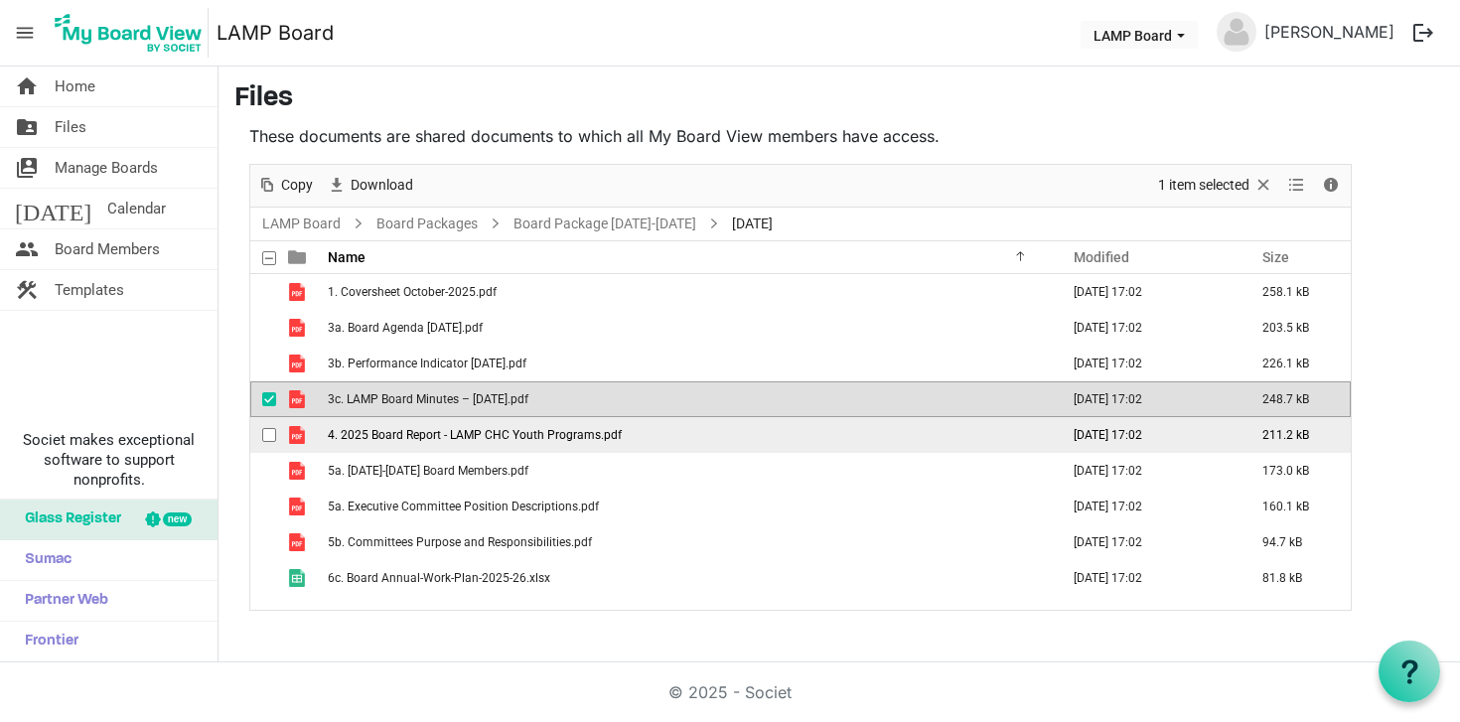
click at [494, 437] on span "4. 2025 Board Report - LAMP CHC Youth Programs.pdf" at bounding box center [475, 435] width 294 height 14
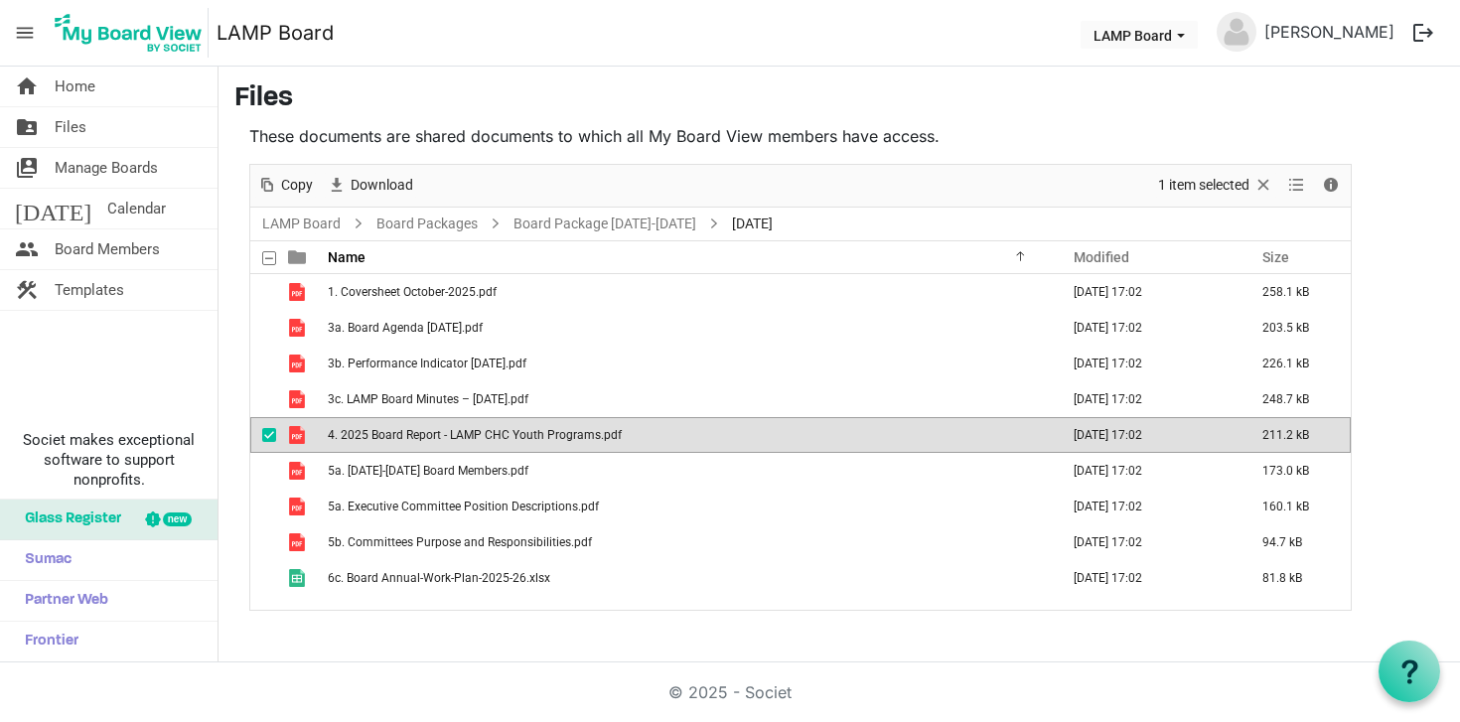
click at [494, 437] on span "4. 2025 Board Report - LAMP CHC Youth Programs.pdf" at bounding box center [475, 435] width 294 height 14
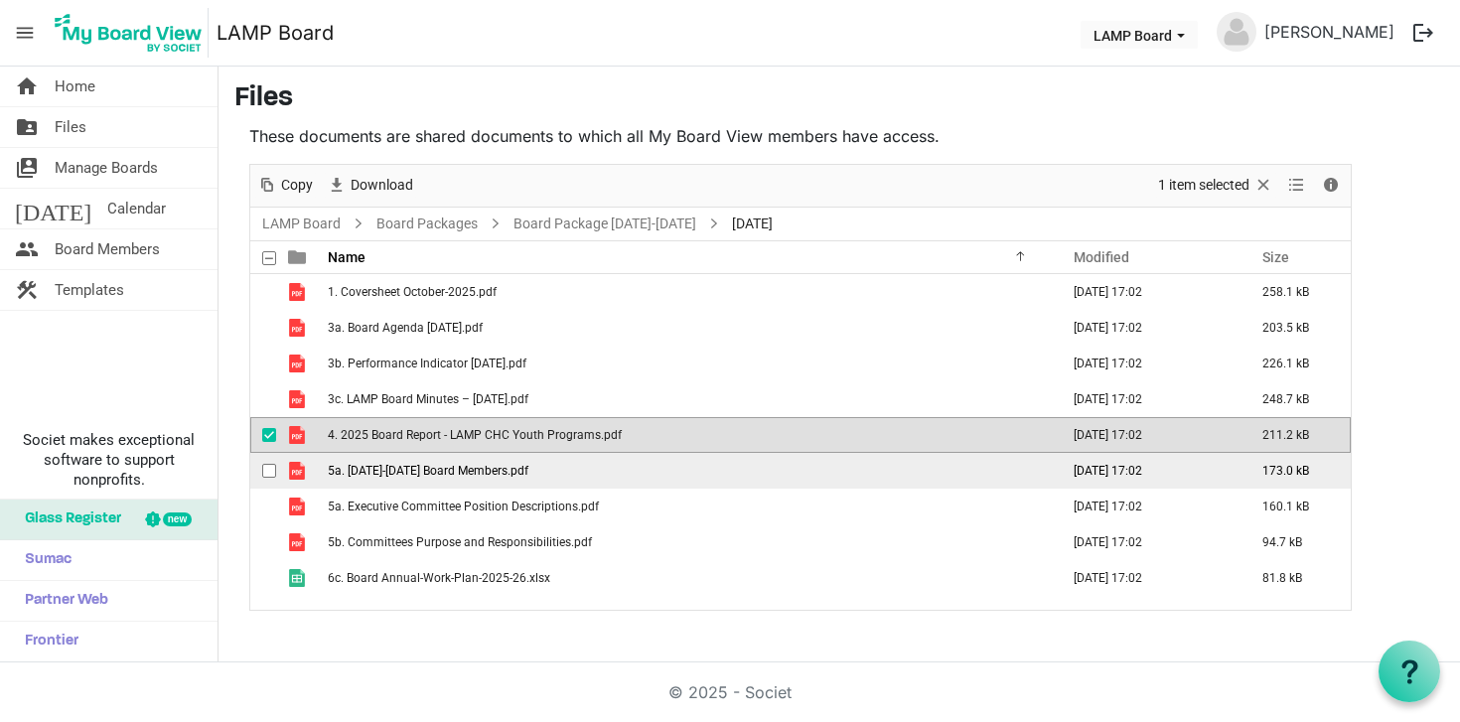
click at [458, 475] on span "5a. [DATE]-[DATE] Board Members.pdf" at bounding box center [428, 471] width 201 height 14
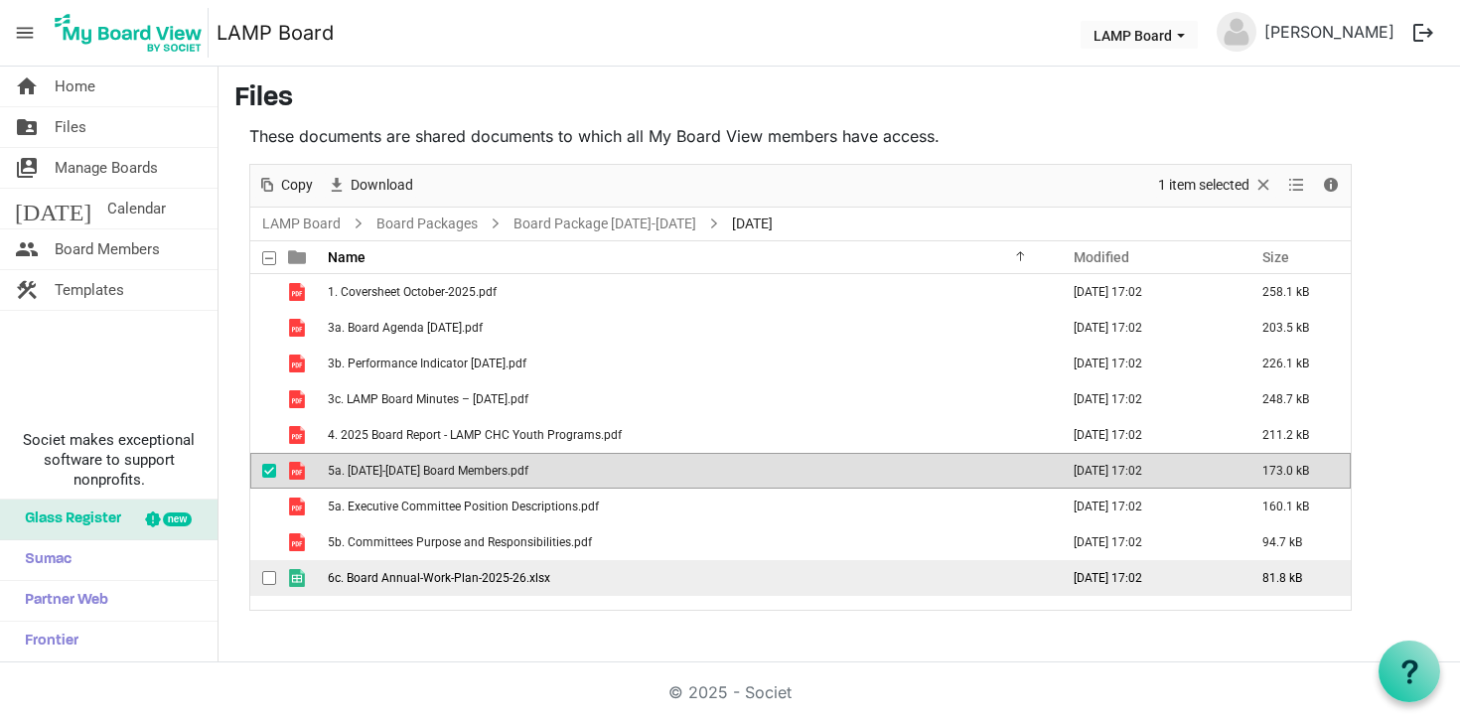
click at [478, 576] on span "6c. Board Annual-Work-Plan-2025-26.xlsx" at bounding box center [439, 578] width 222 height 14
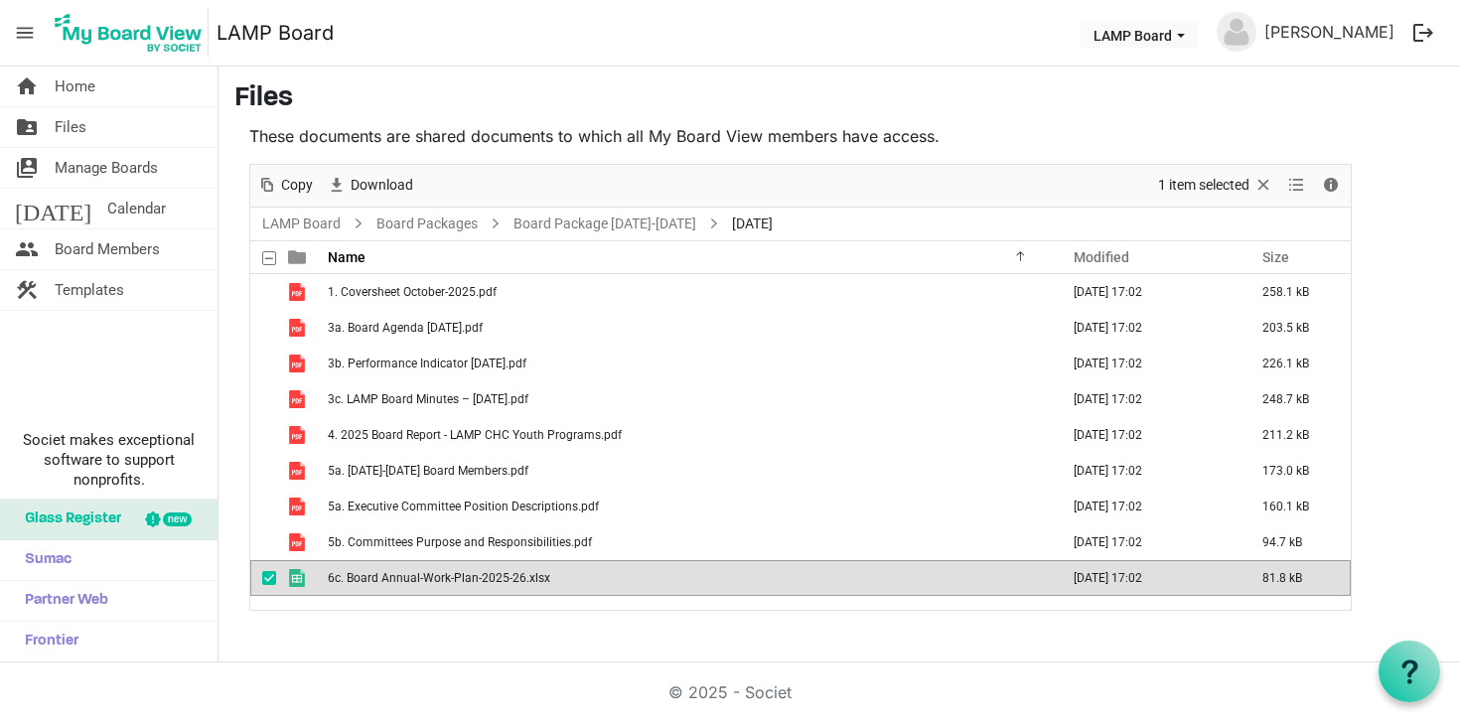
click at [478, 576] on span "6c. Board Annual-Work-Plan-2025-26.xlsx" at bounding box center [439, 578] width 222 height 14
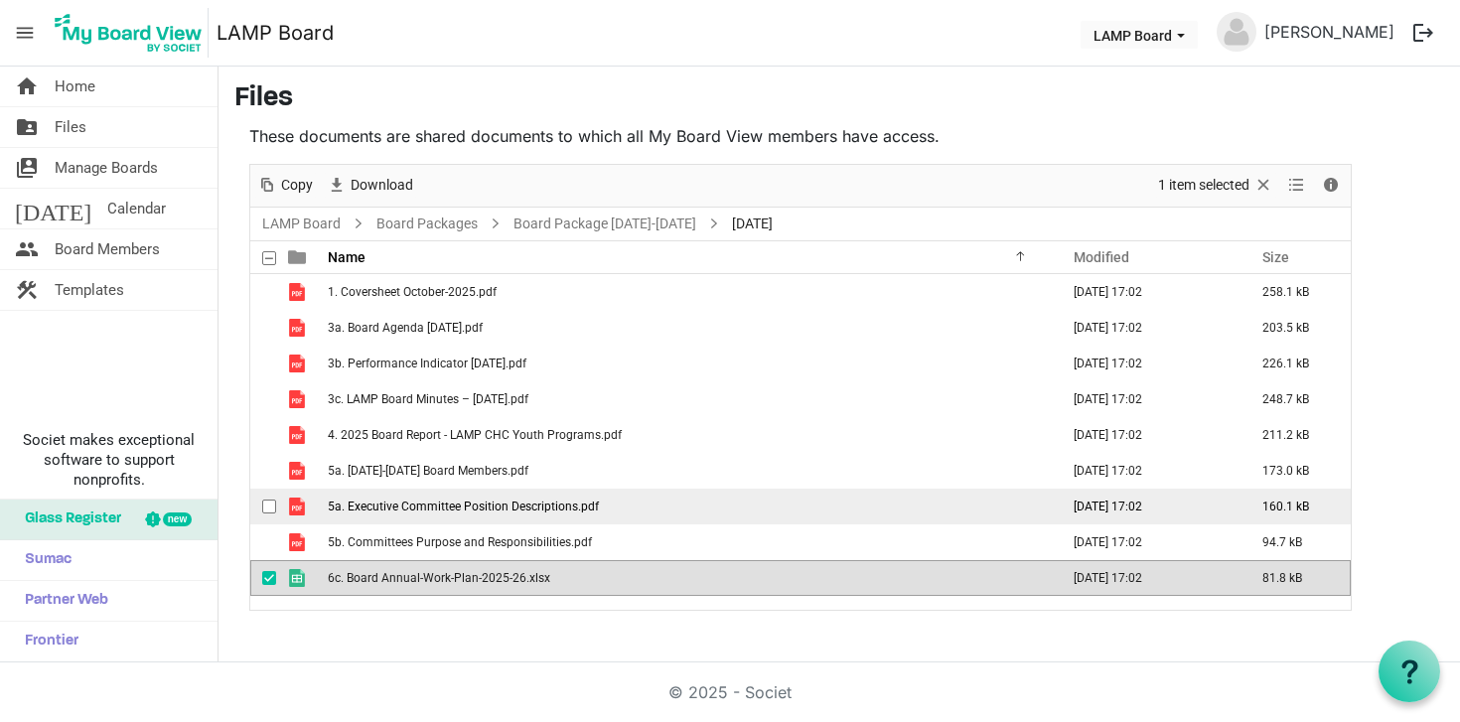
click at [425, 503] on span "5a. Executive Committee Position Descriptions.pdf" at bounding box center [463, 507] width 271 height 14
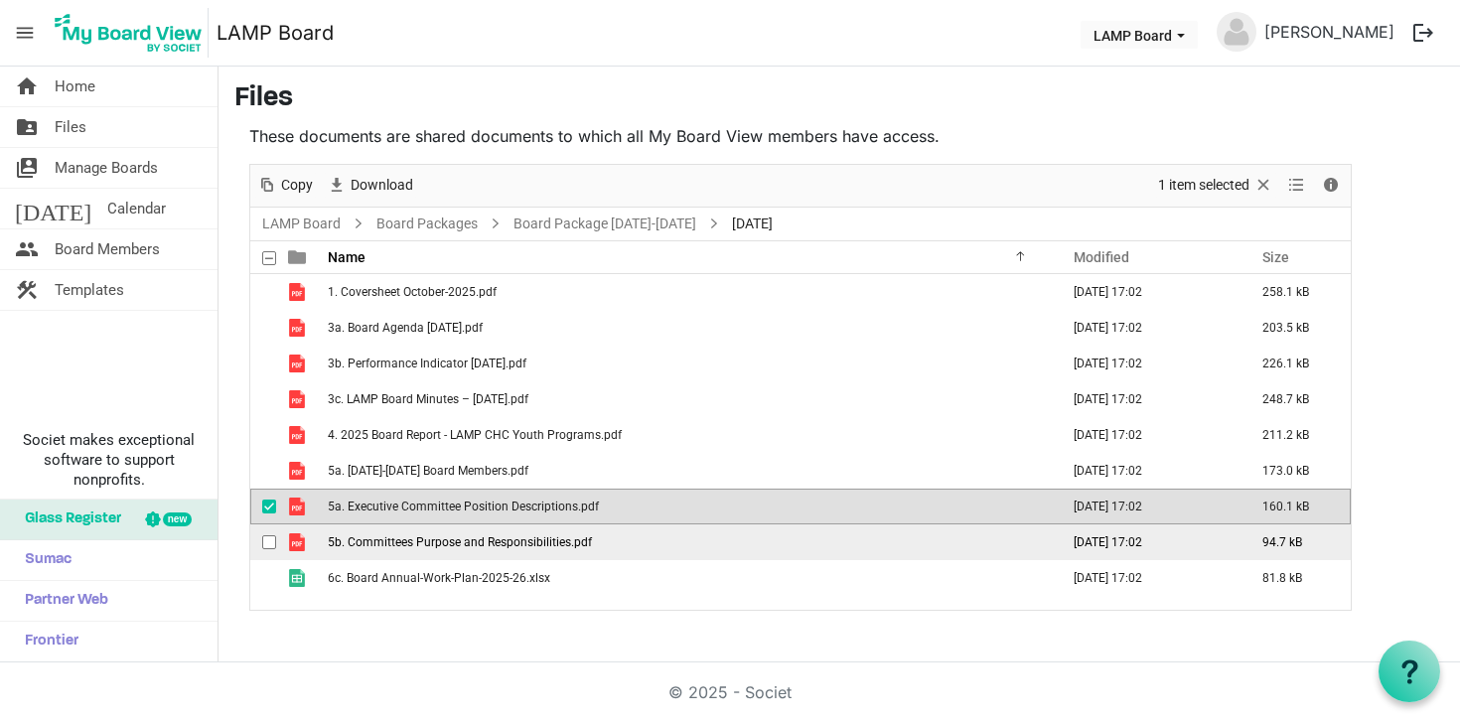
click at [459, 543] on span "5b. Committees Purpose and Responsibilities.pdf" at bounding box center [460, 542] width 264 height 14
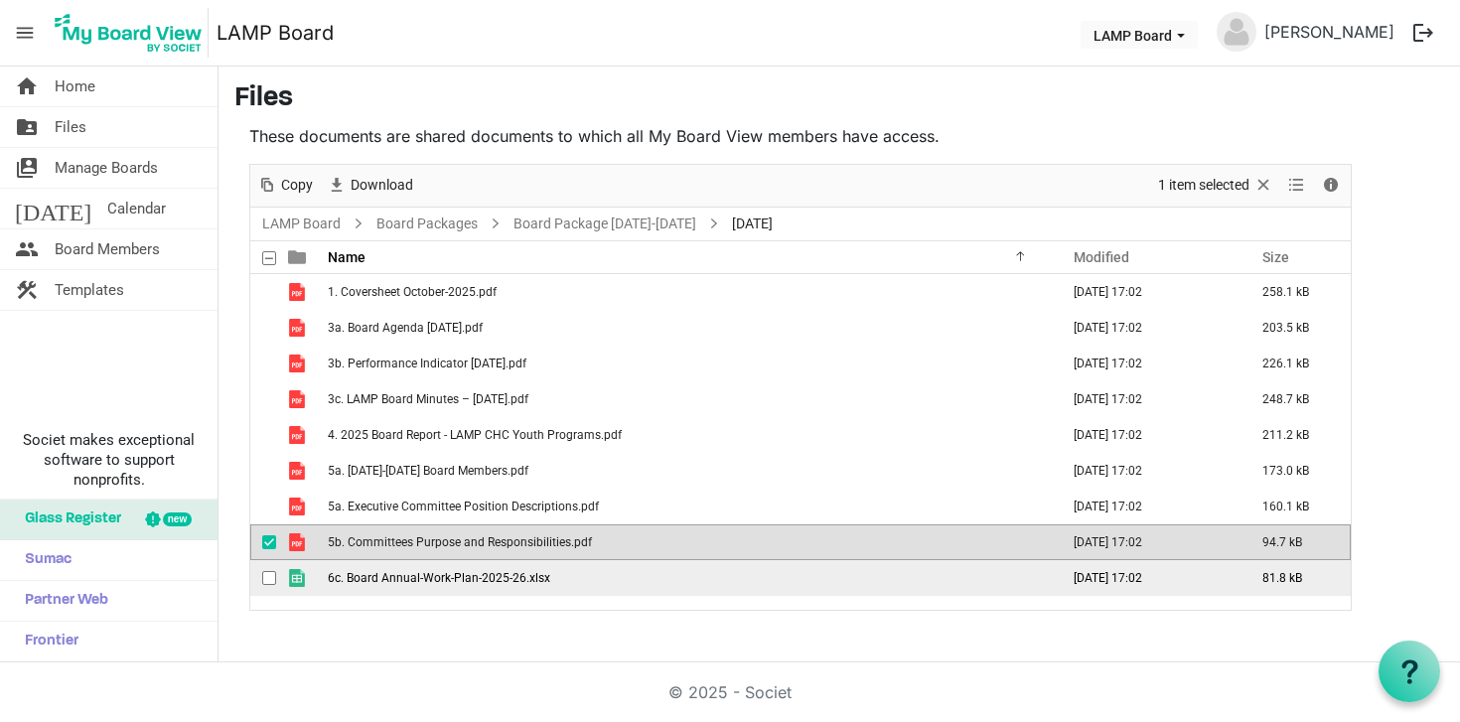
click at [467, 574] on span "6c. Board Annual-Work-Plan-2025-26.xlsx" at bounding box center [439, 578] width 222 height 14
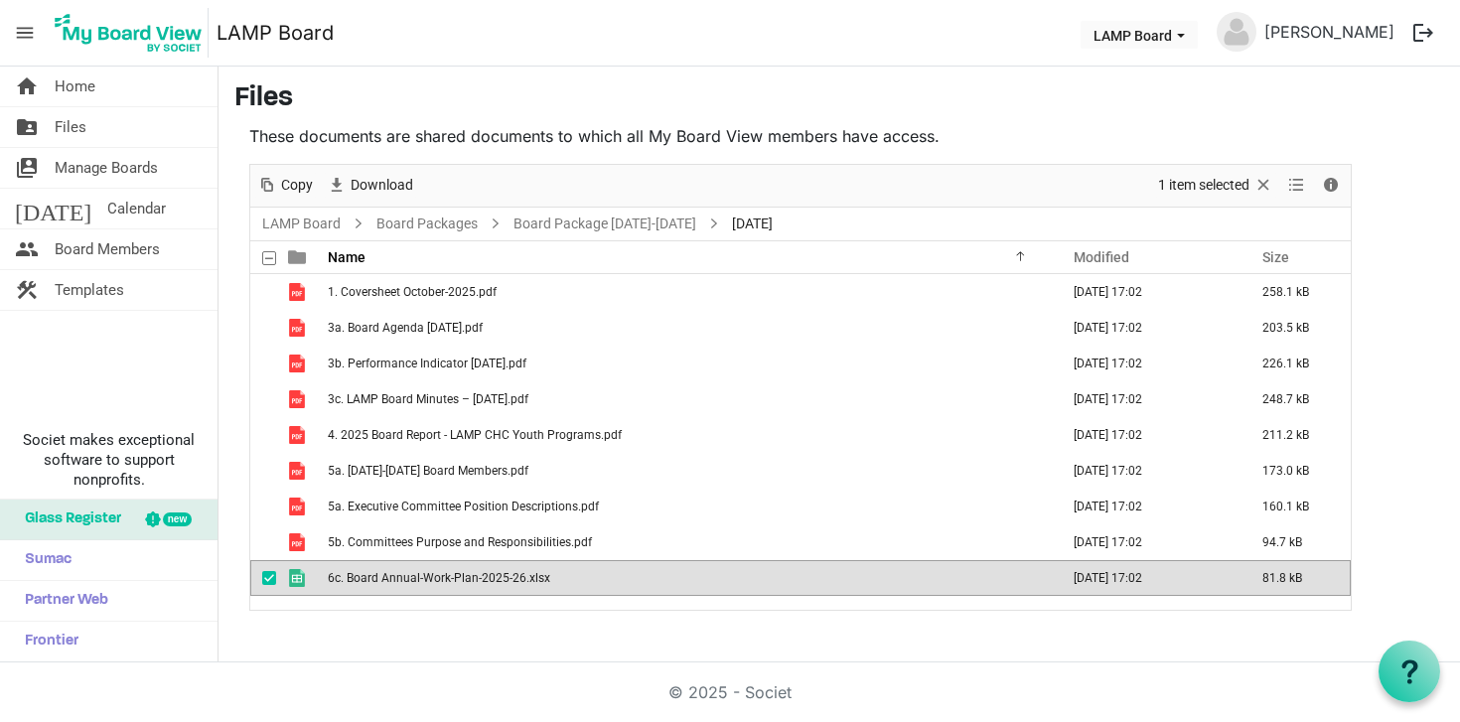
click at [467, 574] on span "6c. Board Annual-Work-Plan-2025-26.xlsx" at bounding box center [439, 578] width 222 height 14
